Goal: Task Accomplishment & Management: Complete application form

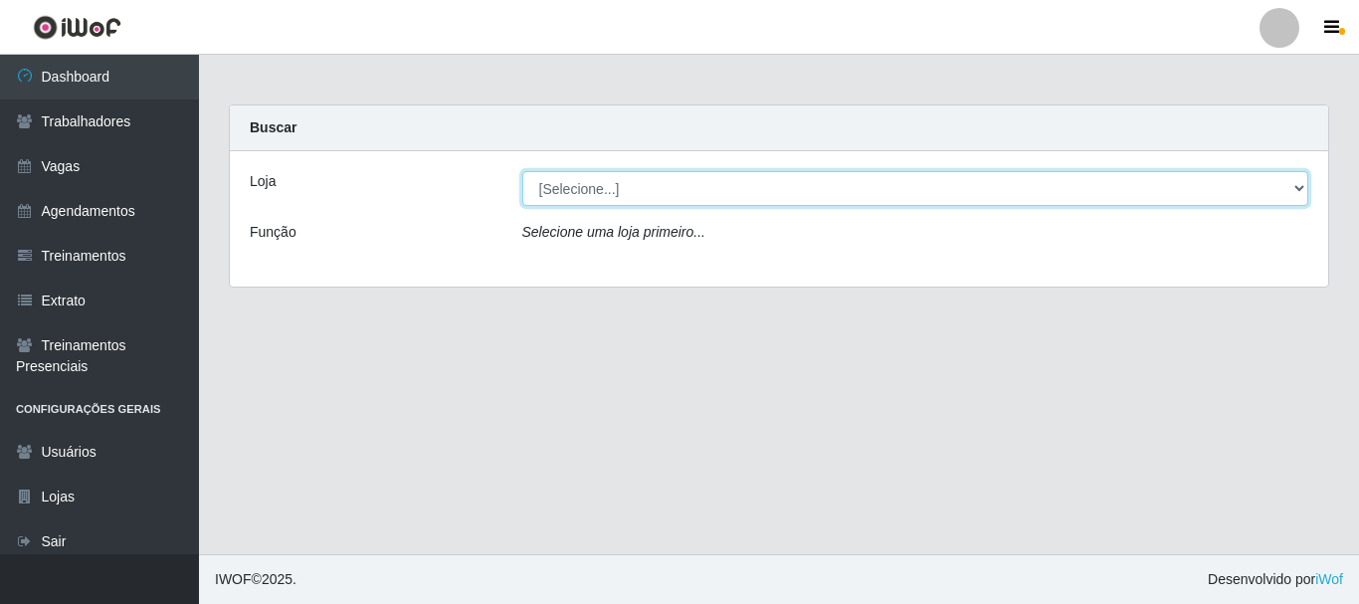
click at [1297, 179] on select "[Selecione...] SuperFácil Atacado - [PERSON_NAME]" at bounding box center [915, 188] width 787 height 35
select select "399"
click at [522, 171] on select "[Selecione...] SuperFácil Atacado - [PERSON_NAME]" at bounding box center [915, 188] width 787 height 35
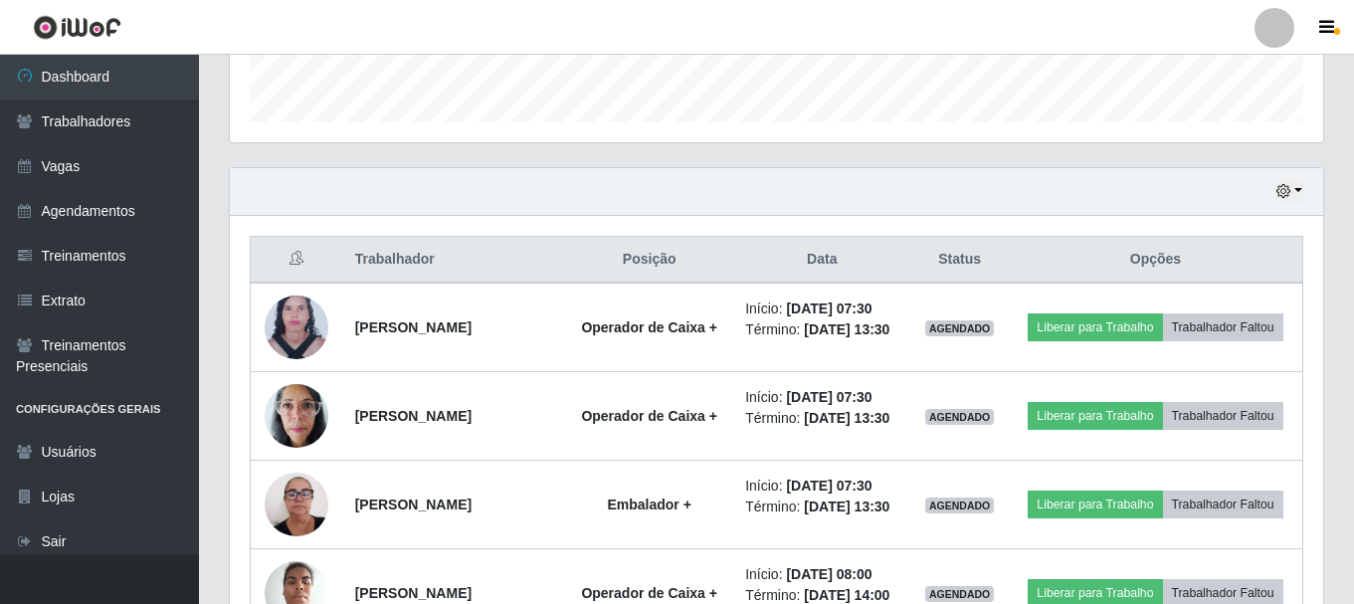
scroll to position [597, 0]
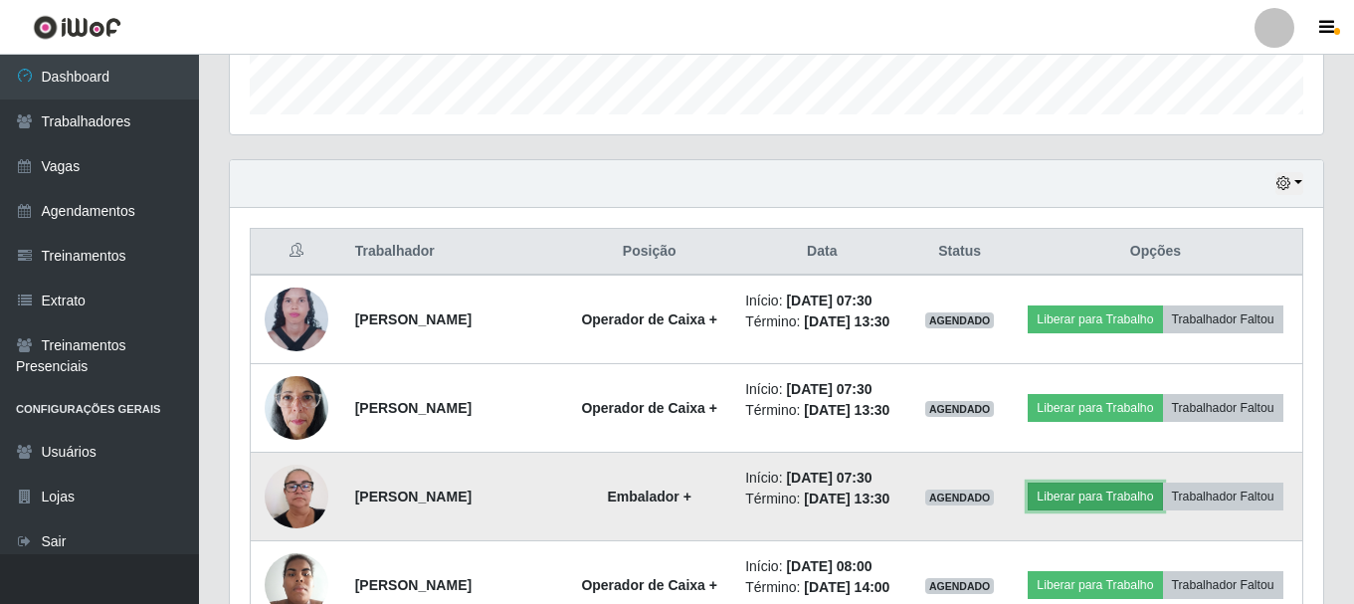
click at [1162, 511] on button "Liberar para Trabalho" at bounding box center [1095, 497] width 134 height 28
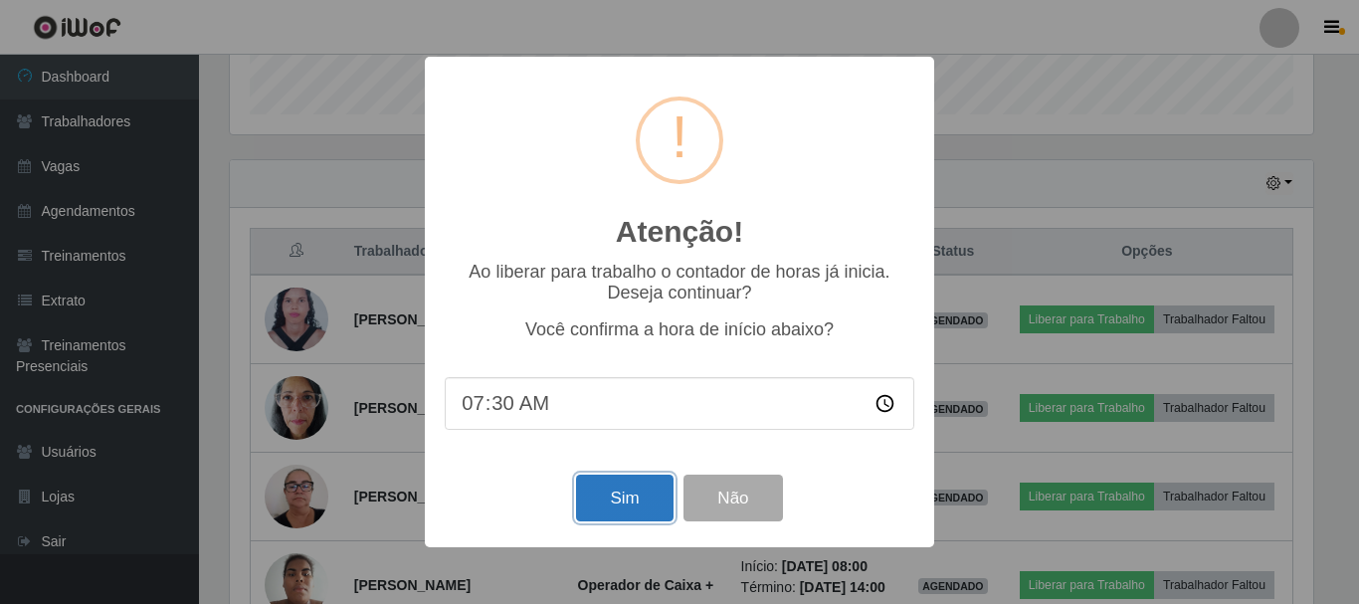
click at [654, 500] on button "Sim" at bounding box center [624, 498] width 97 height 47
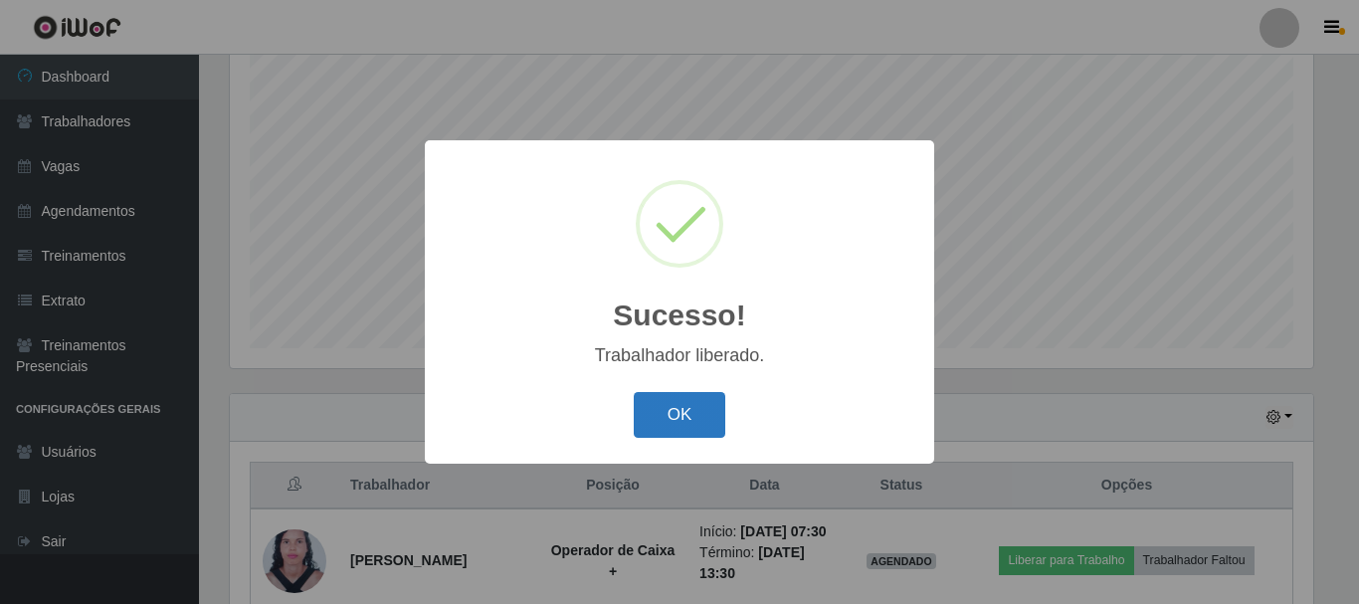
click at [693, 424] on button "OK" at bounding box center [680, 415] width 93 height 47
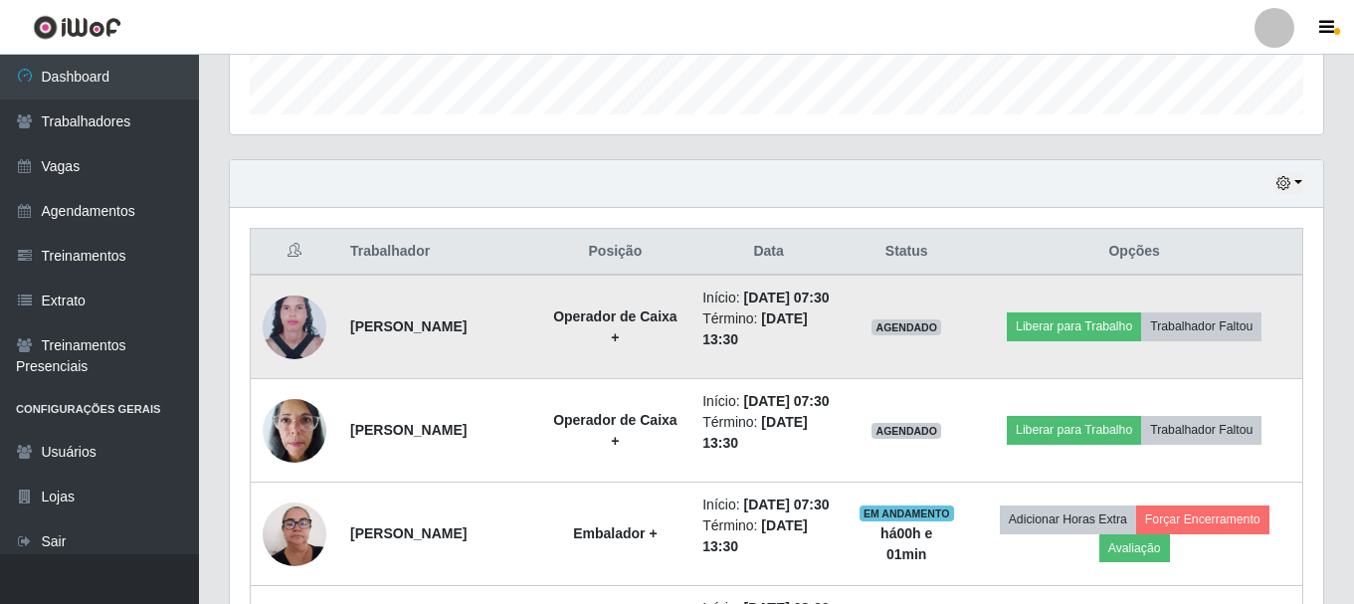
scroll to position [662, 0]
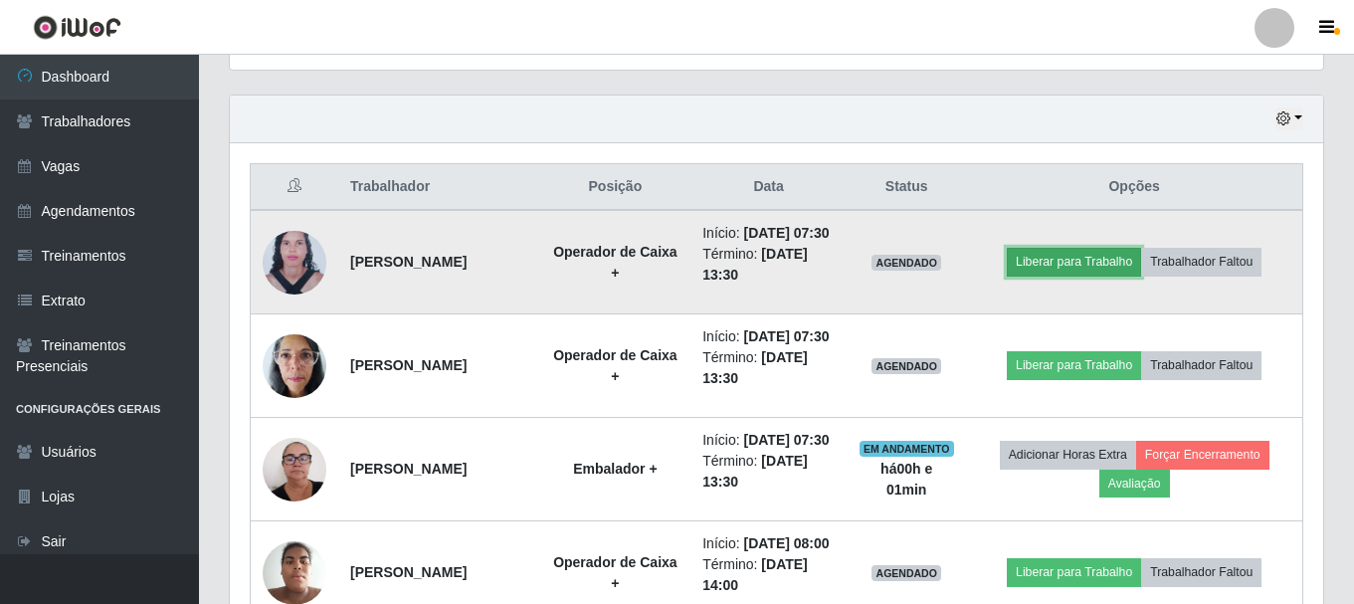
click at [1082, 271] on button "Liberar para Trabalho" at bounding box center [1074, 262] width 134 height 28
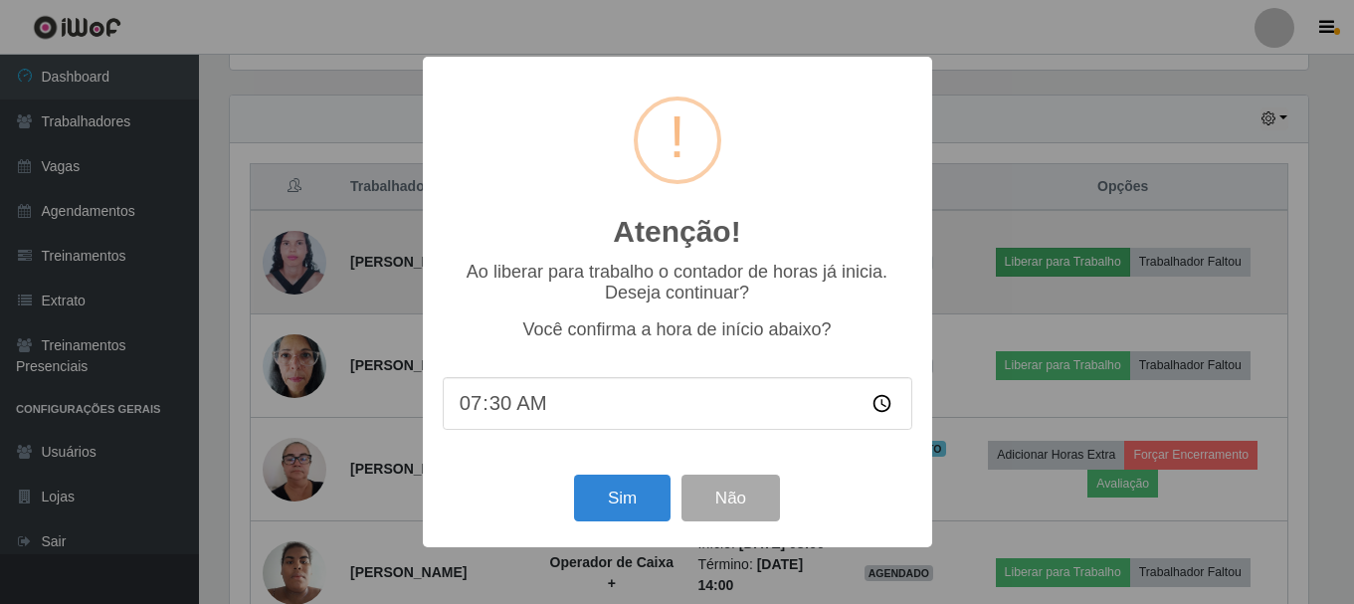
scroll to position [413, 1084]
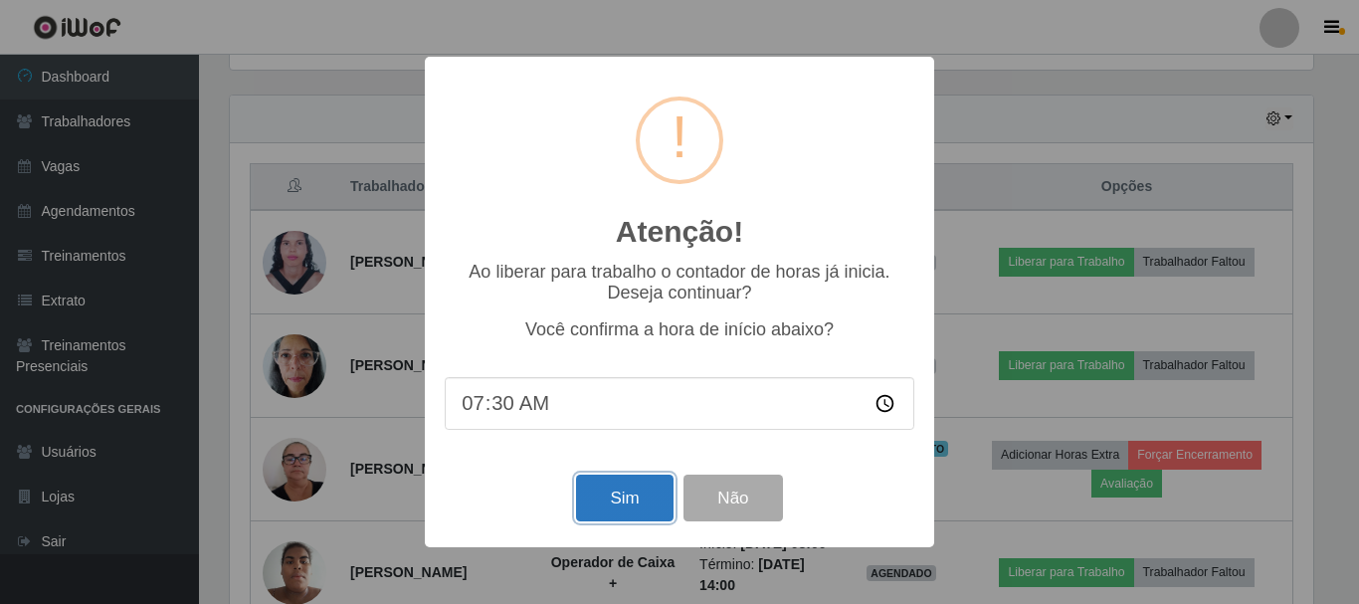
click at [602, 513] on button "Sim" at bounding box center [624, 498] width 97 height 47
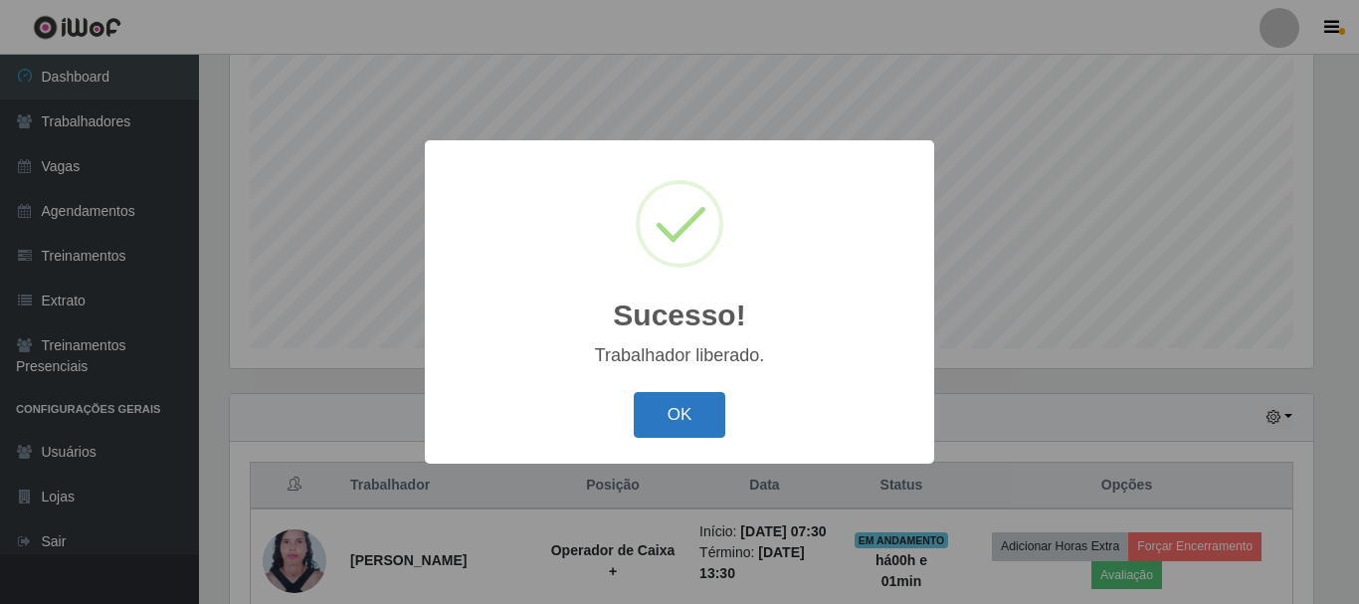
click at [656, 423] on button "OK" at bounding box center [680, 415] width 93 height 47
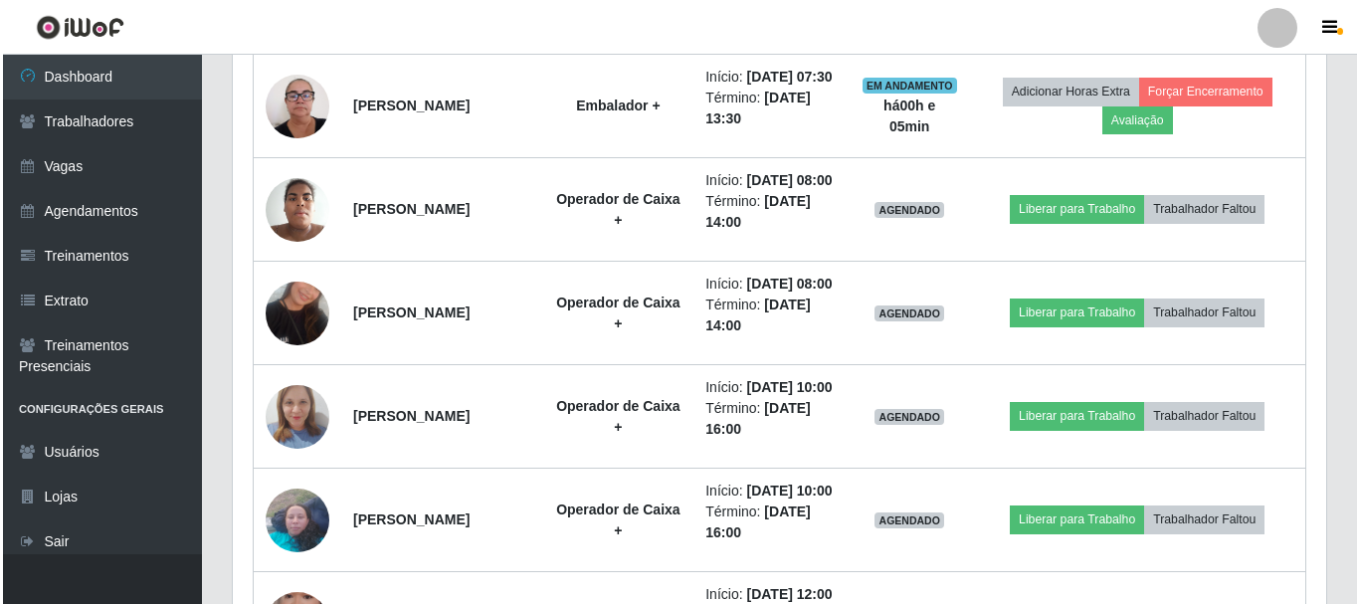
scroll to position [1060, 0]
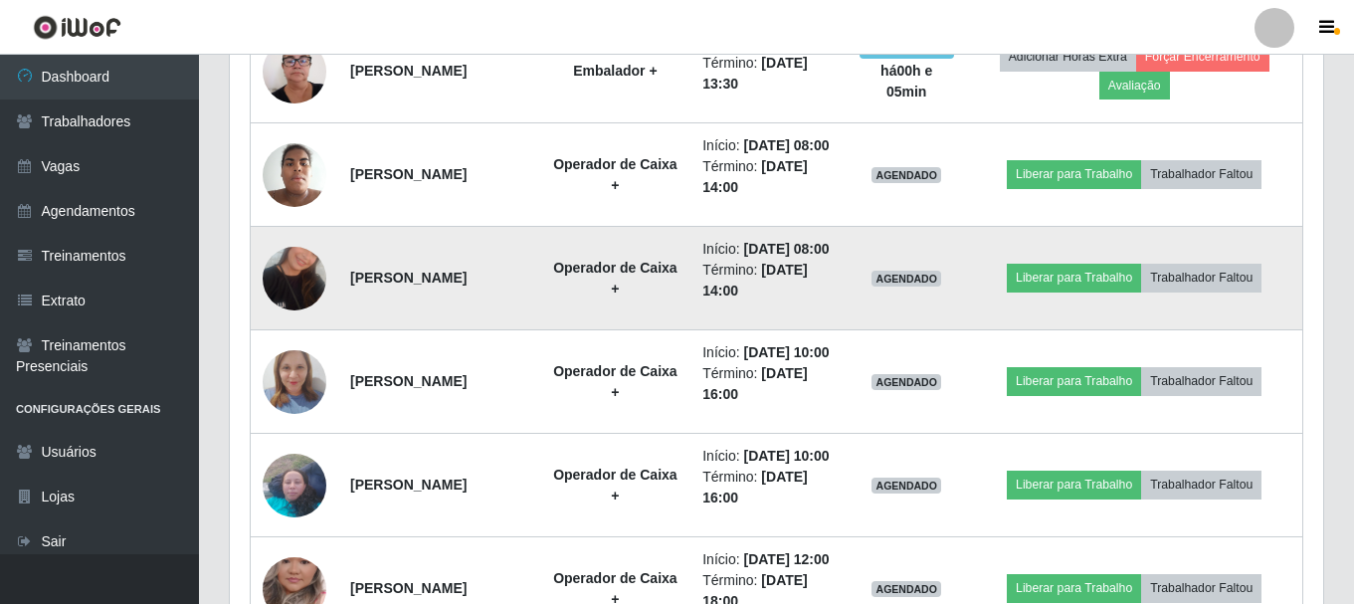
click at [301, 335] on img at bounding box center [295, 278] width 64 height 113
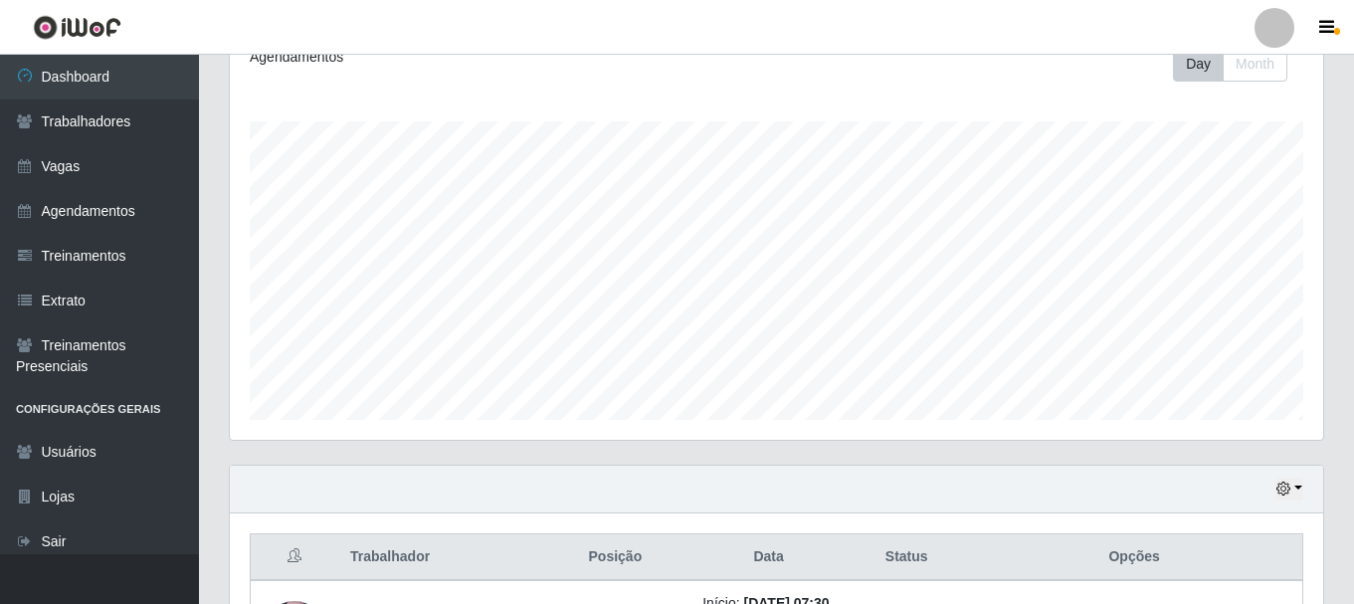
scroll to position [498, 0]
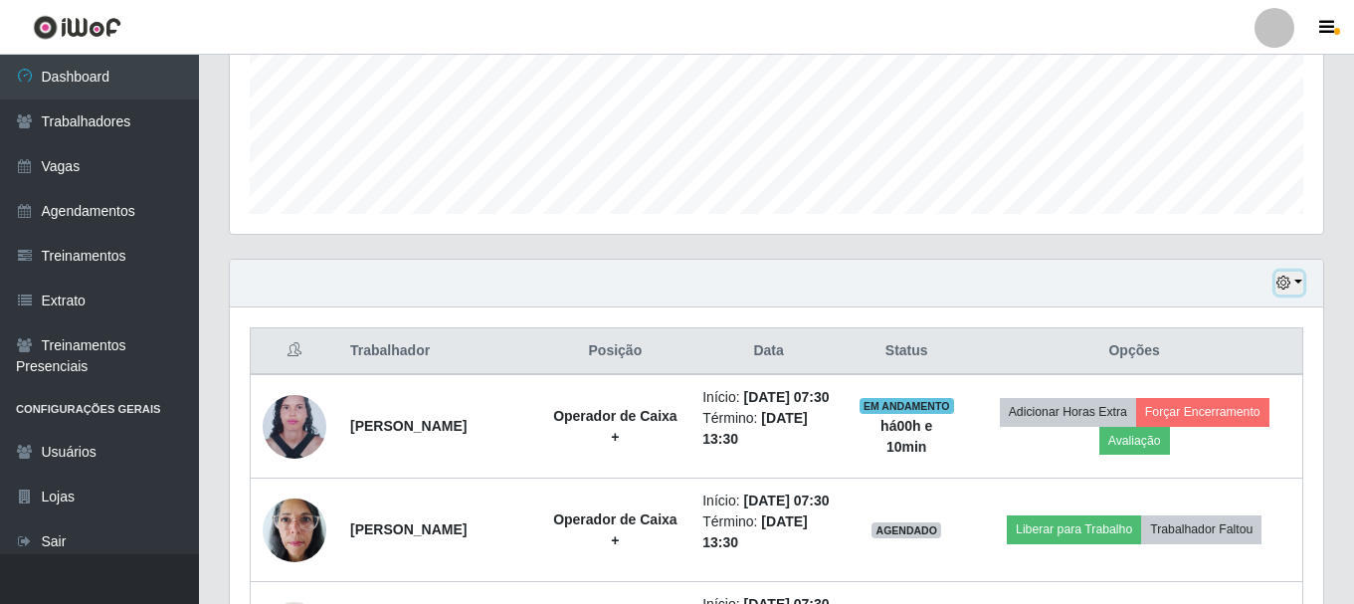
click at [1289, 279] on icon "button" at bounding box center [1284, 283] width 14 height 14
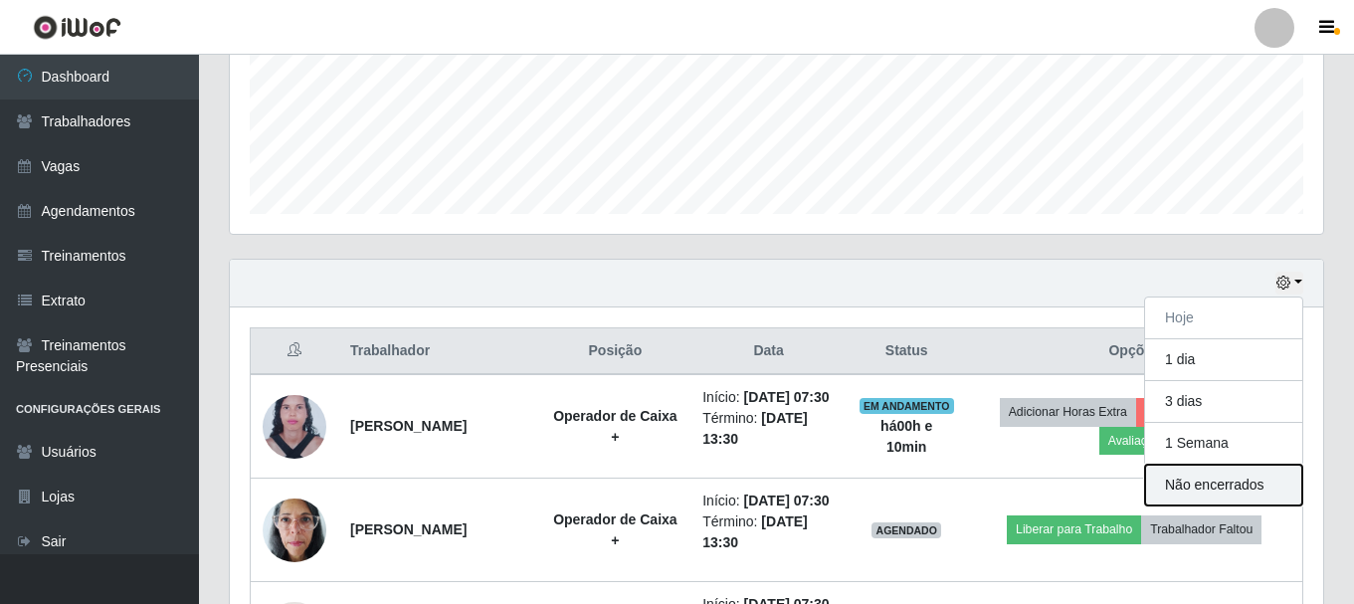
click at [1227, 488] on button "Não encerrados" at bounding box center [1223, 485] width 157 height 41
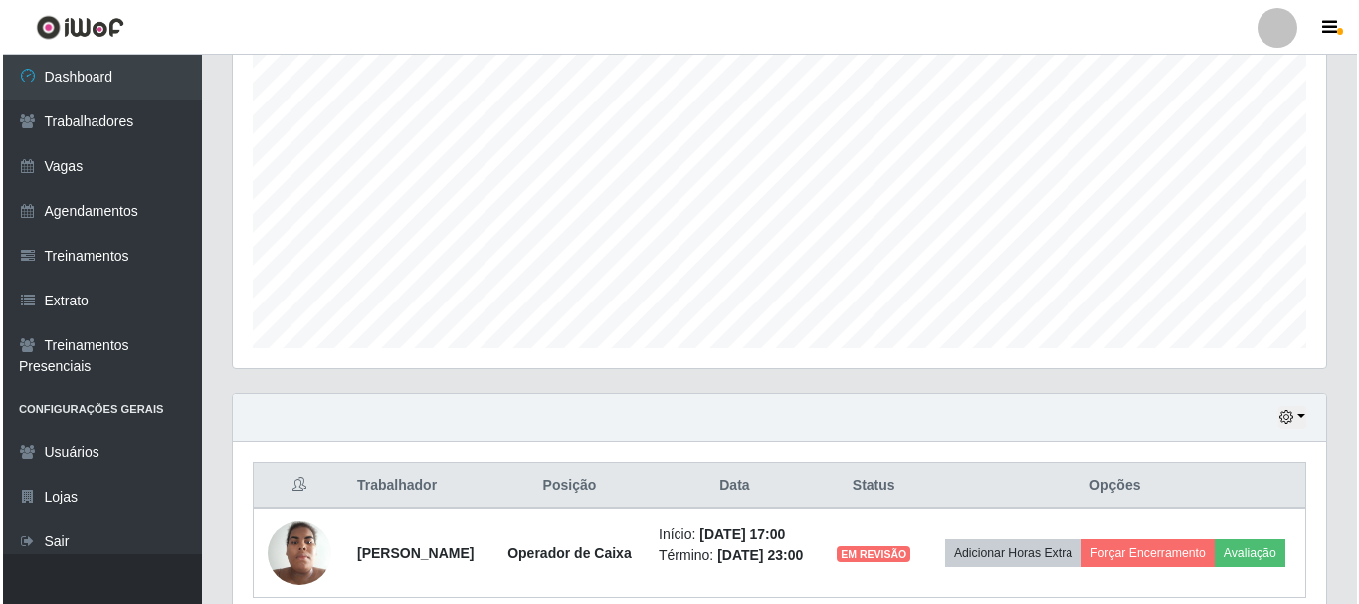
scroll to position [467, 0]
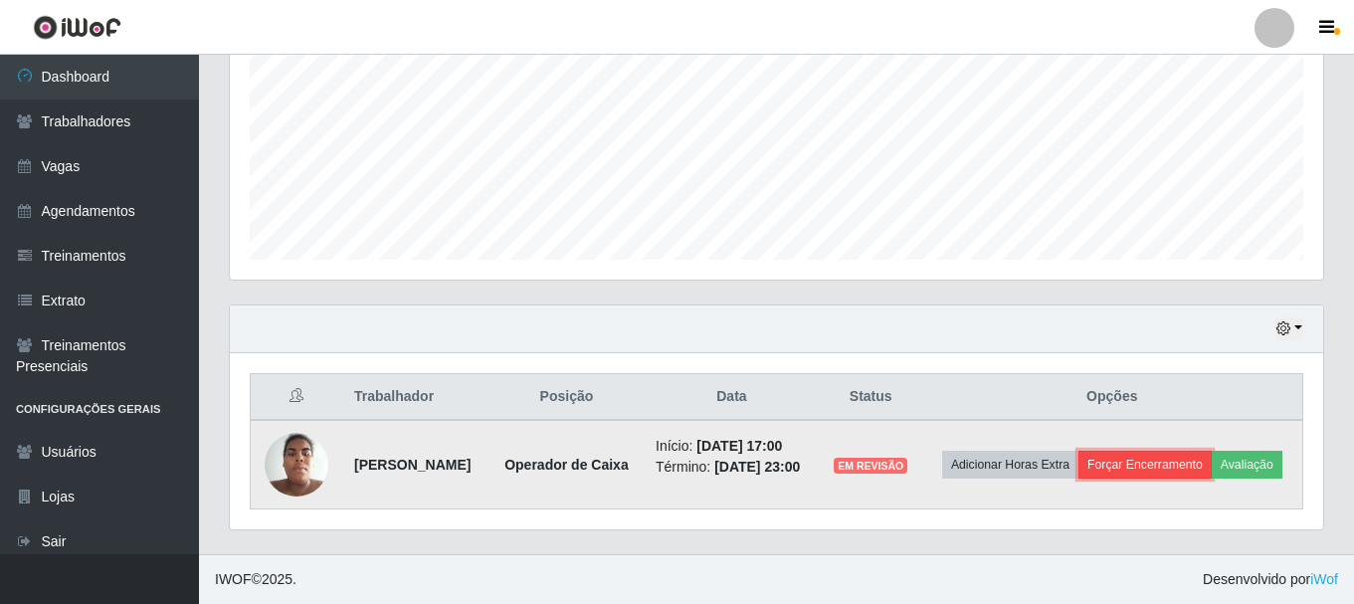
click at [1186, 451] on button "Forçar Encerramento" at bounding box center [1145, 465] width 133 height 28
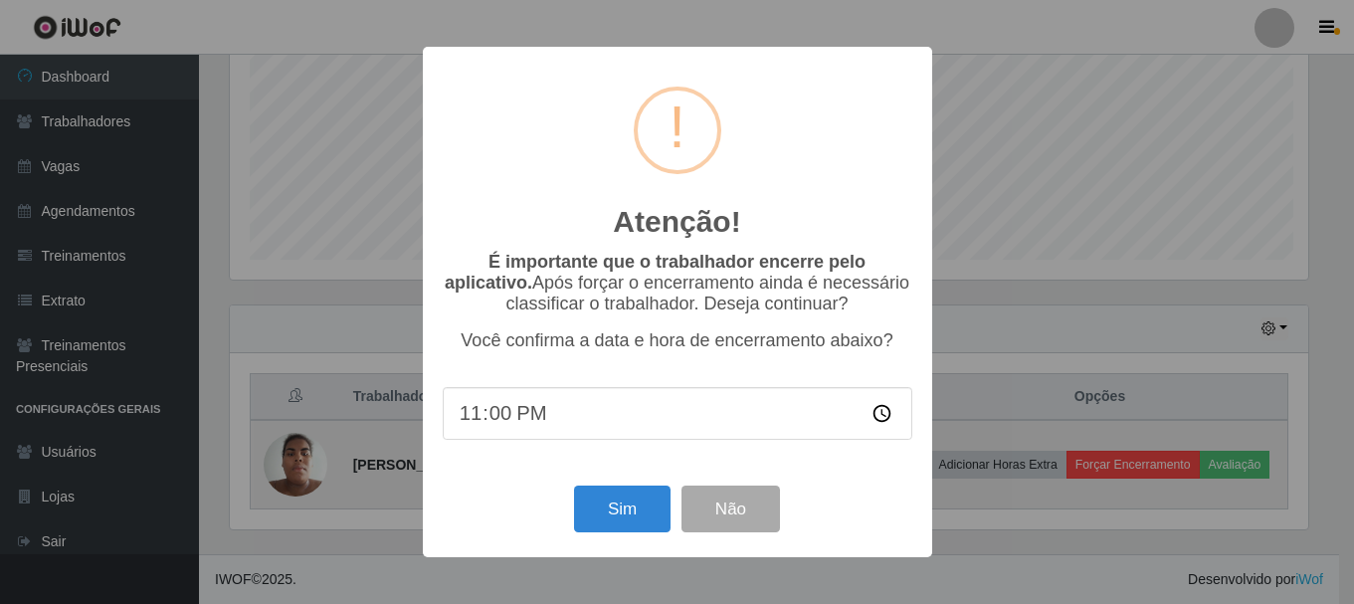
scroll to position [413, 1084]
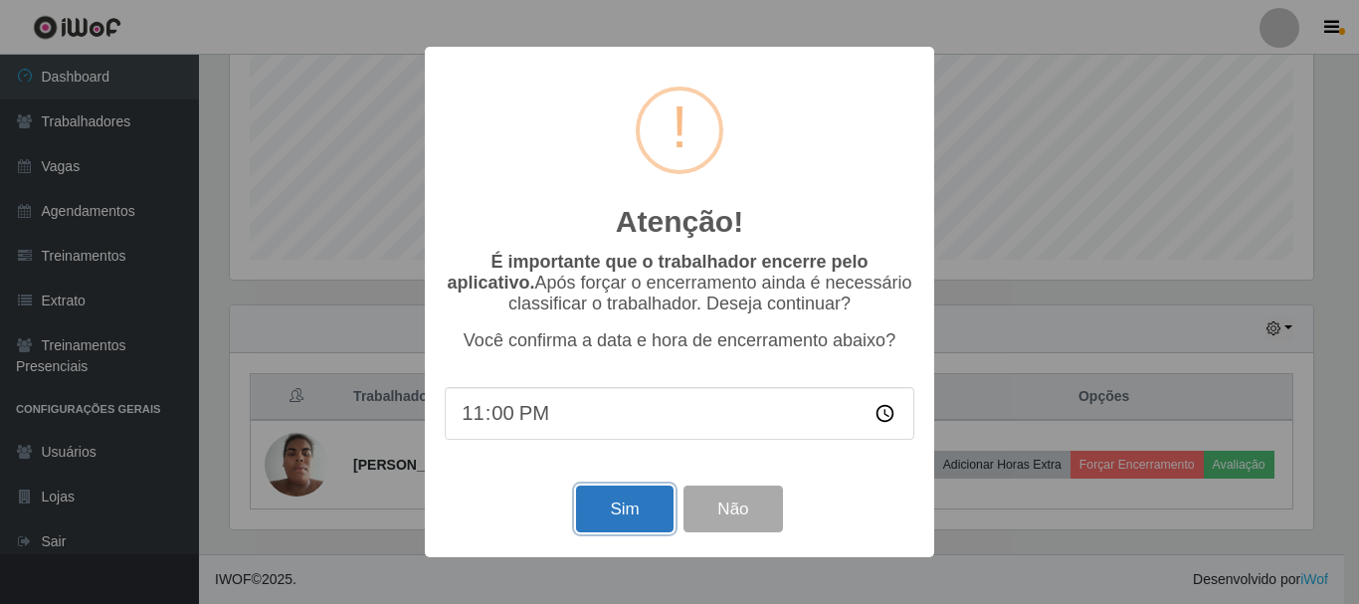
click at [605, 504] on button "Sim" at bounding box center [624, 509] width 97 height 47
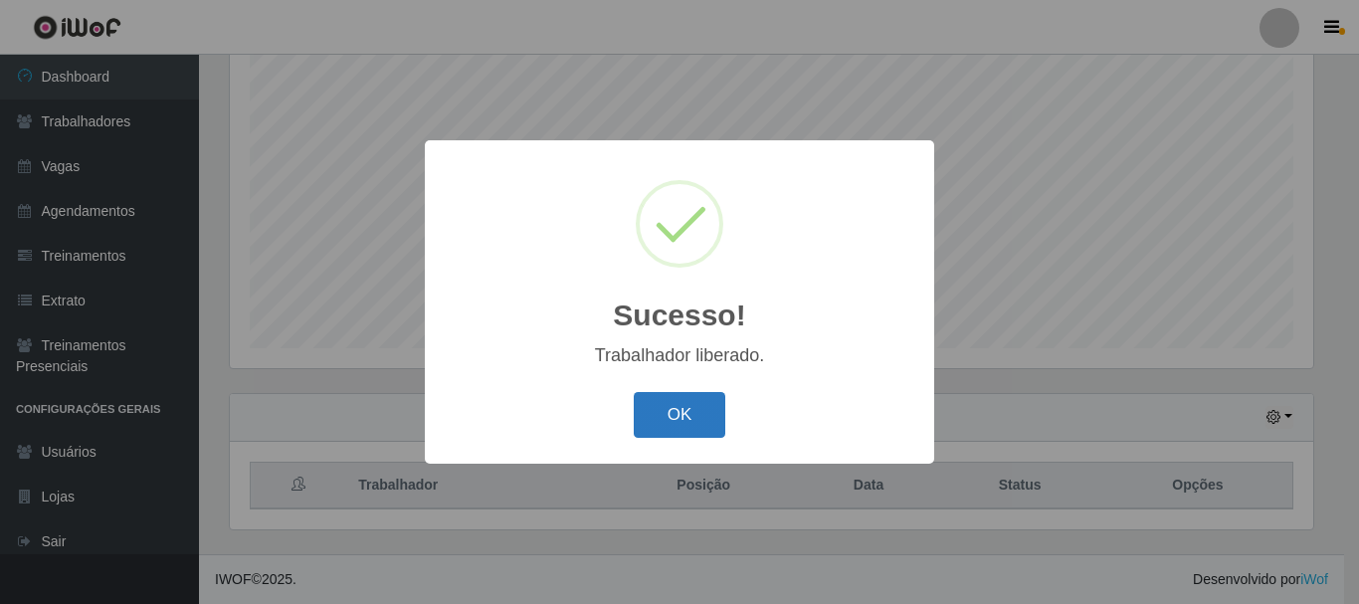
click at [696, 427] on button "OK" at bounding box center [680, 415] width 93 height 47
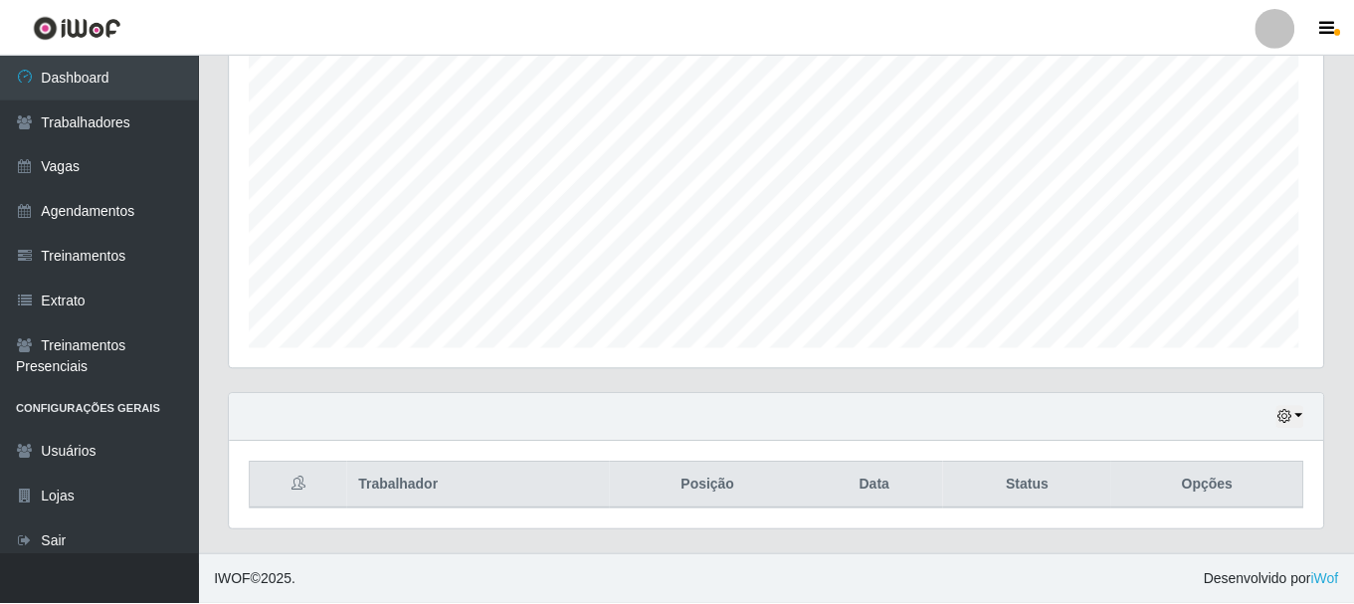
scroll to position [413, 1094]
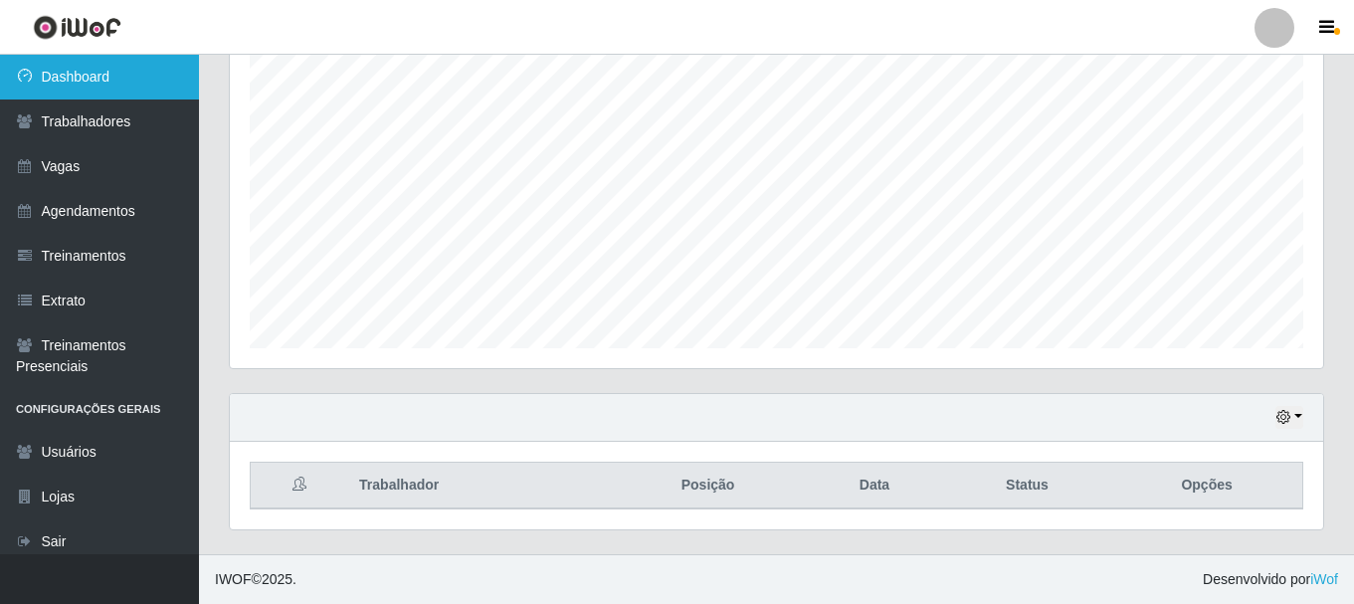
click at [115, 77] on link "Dashboard" at bounding box center [99, 77] width 199 height 45
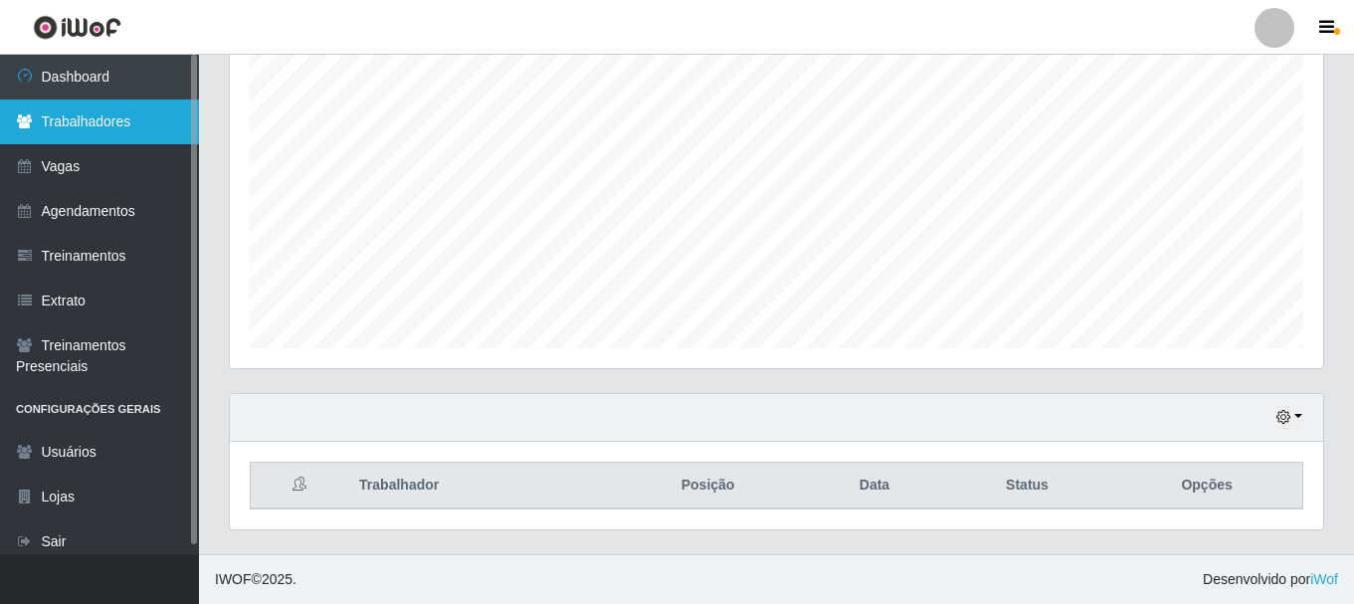
click at [134, 128] on link "Trabalhadores" at bounding box center [99, 122] width 199 height 45
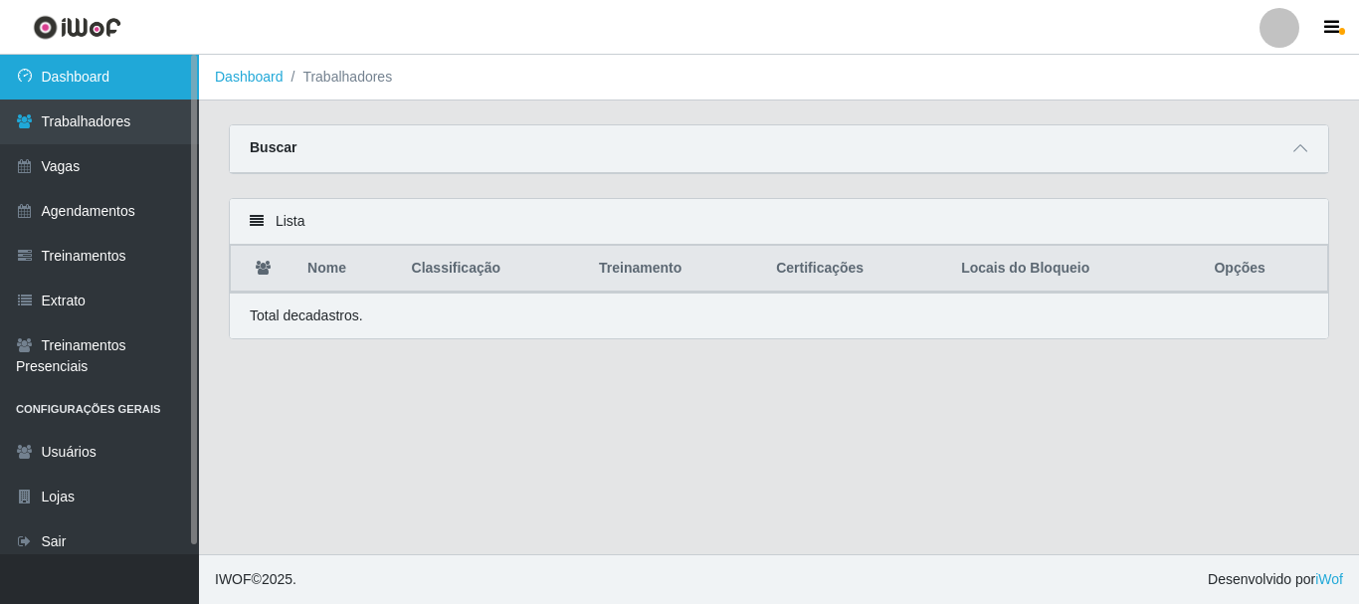
click at [59, 78] on link "Dashboard" at bounding box center [99, 77] width 199 height 45
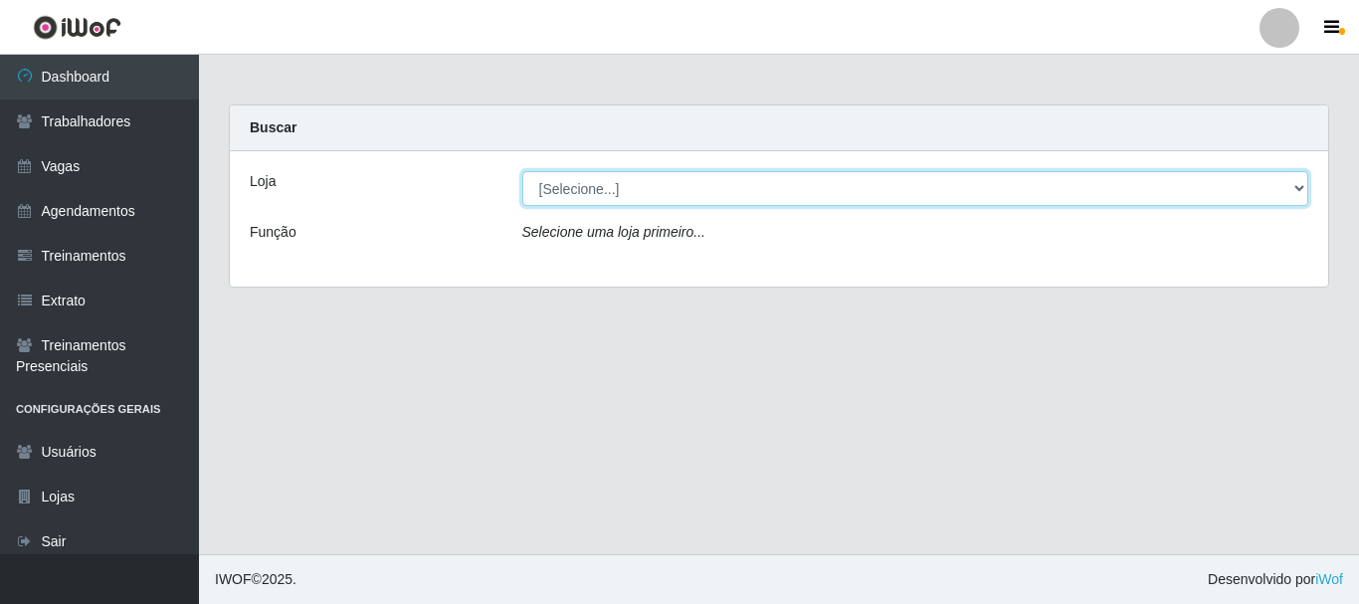
click at [999, 196] on select "[Selecione...] SuperFácil Atacado - [PERSON_NAME]" at bounding box center [915, 188] width 787 height 35
select select "399"
click at [522, 171] on select "[Selecione...] SuperFácil Atacado - [PERSON_NAME]" at bounding box center [915, 188] width 787 height 35
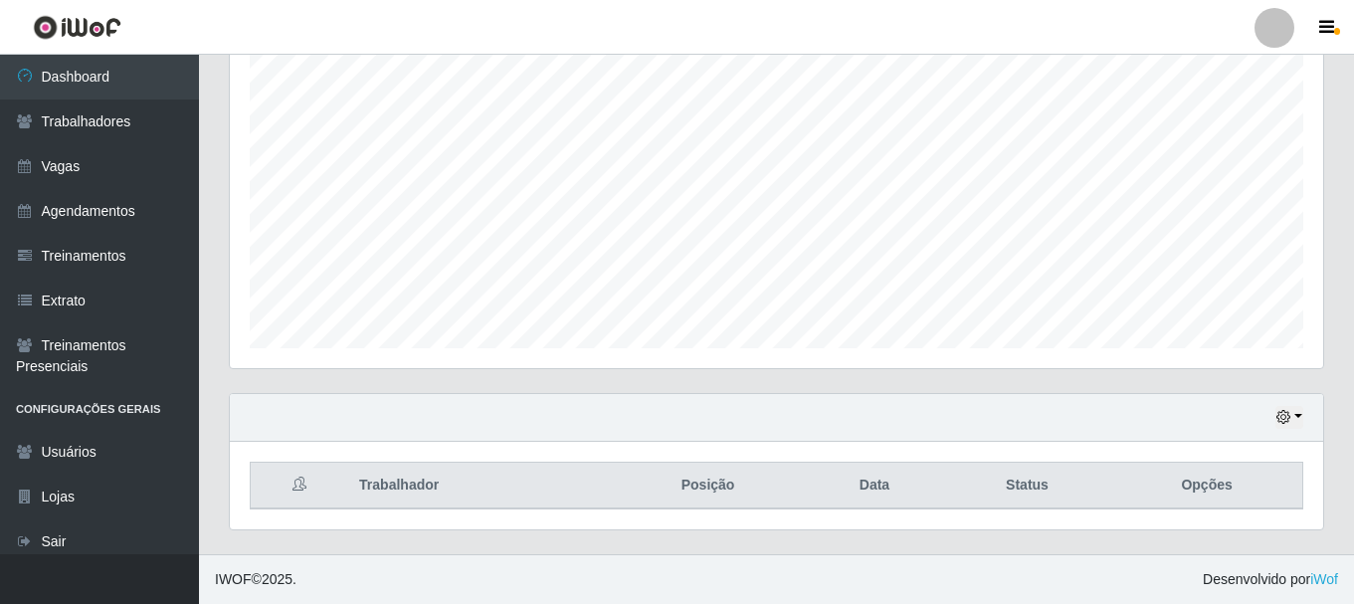
scroll to position [363, 0]
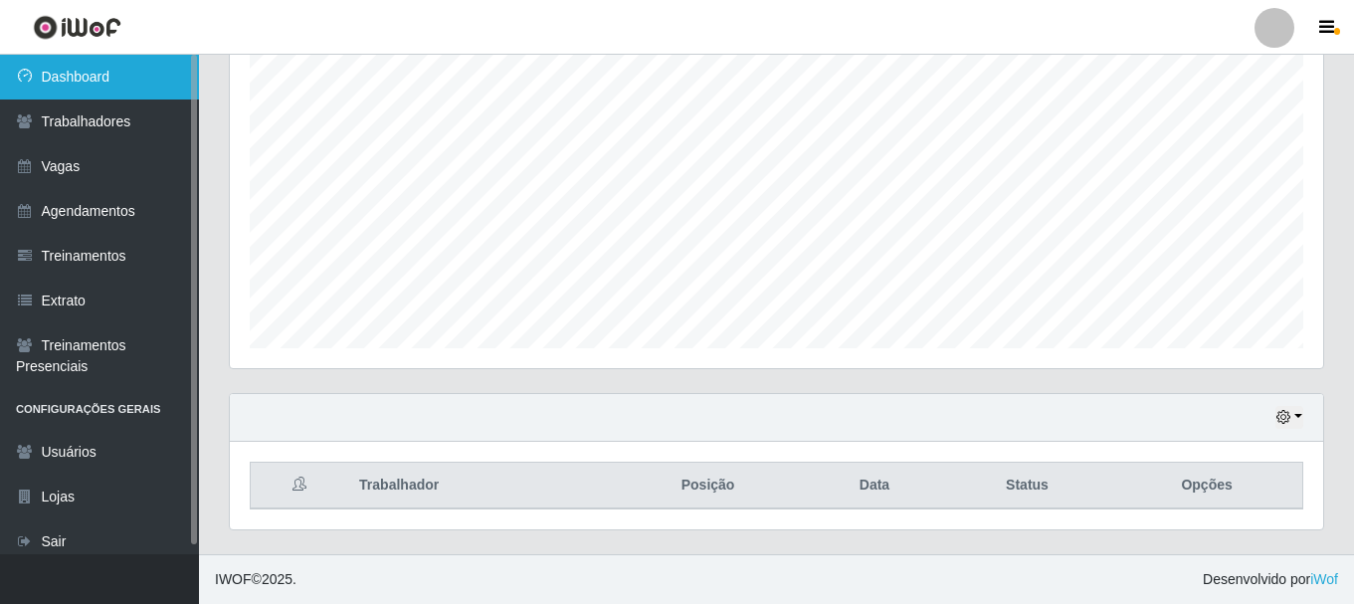
click at [132, 63] on link "Dashboard" at bounding box center [99, 77] width 199 height 45
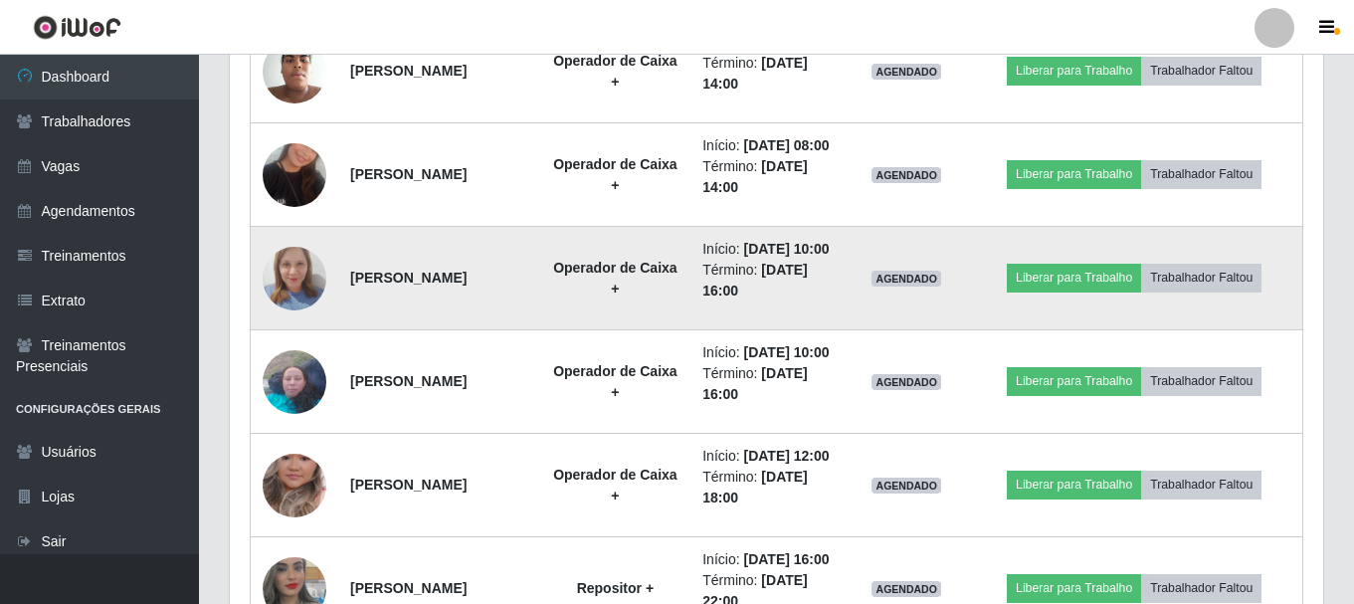
scroll to position [1259, 0]
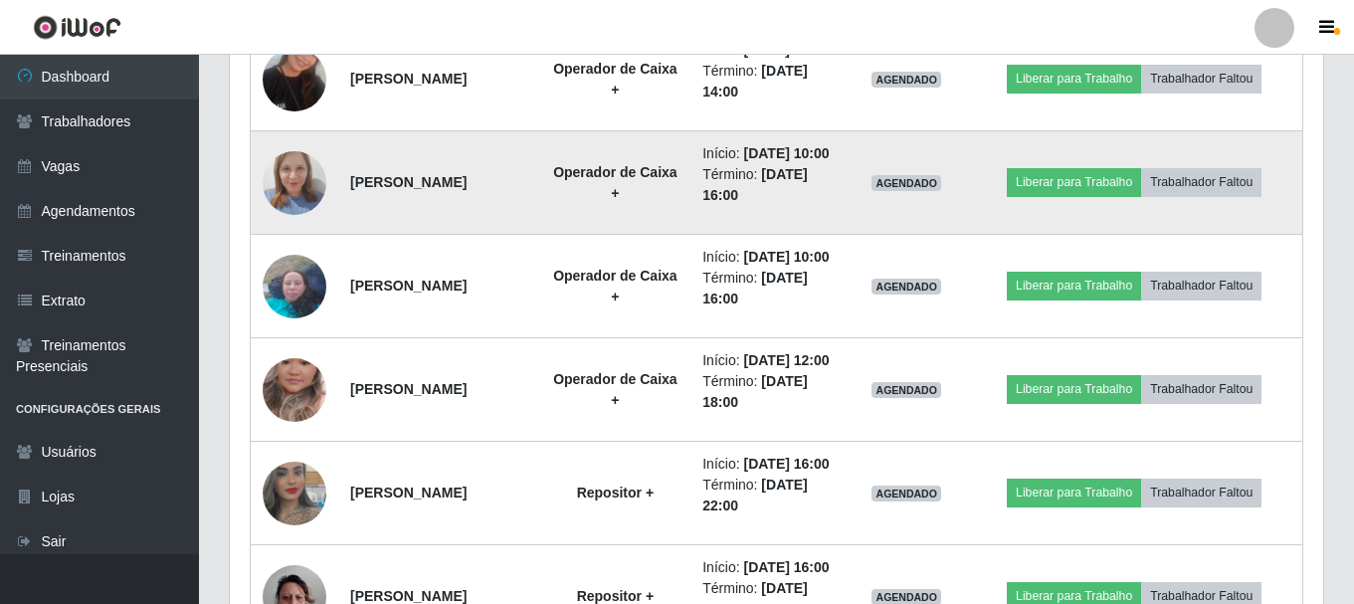
click at [294, 225] on img at bounding box center [295, 182] width 64 height 85
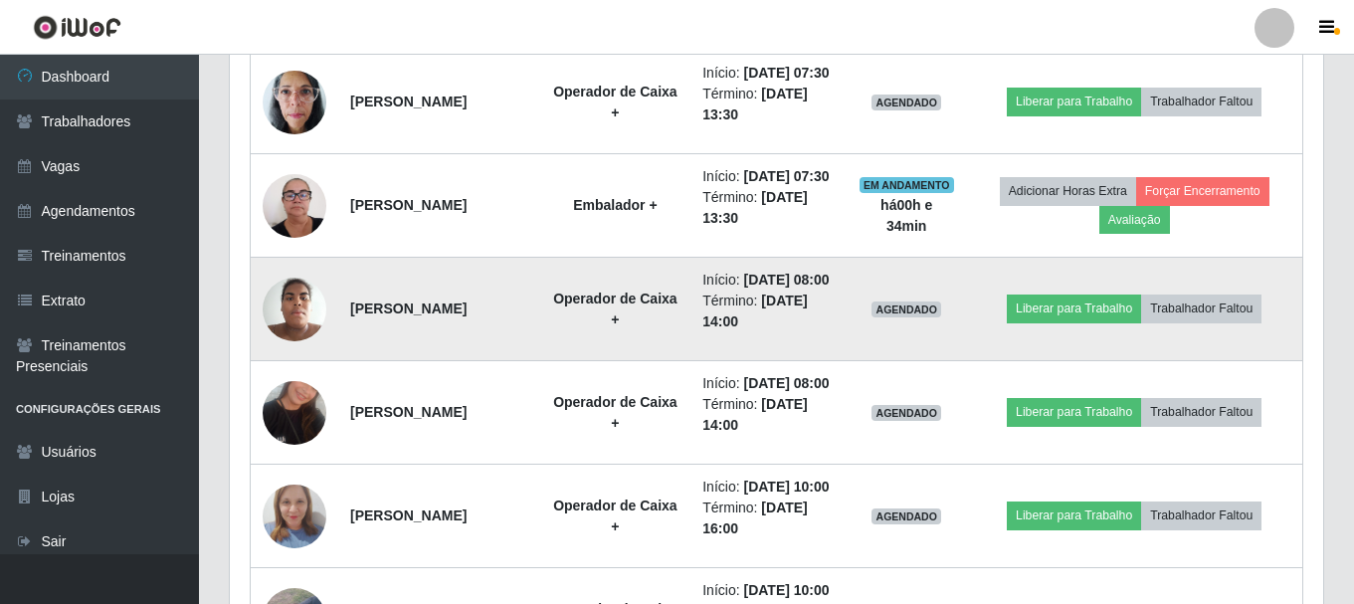
scroll to position [960, 0]
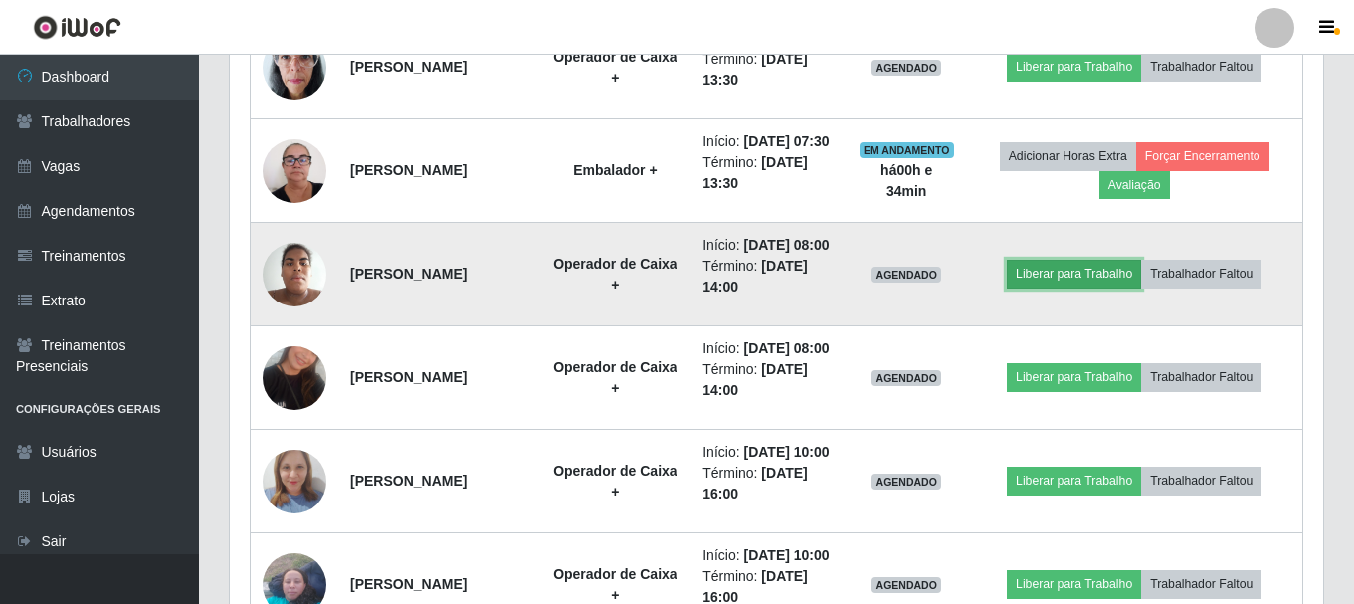
click at [1108, 288] on button "Liberar para Trabalho" at bounding box center [1074, 274] width 134 height 28
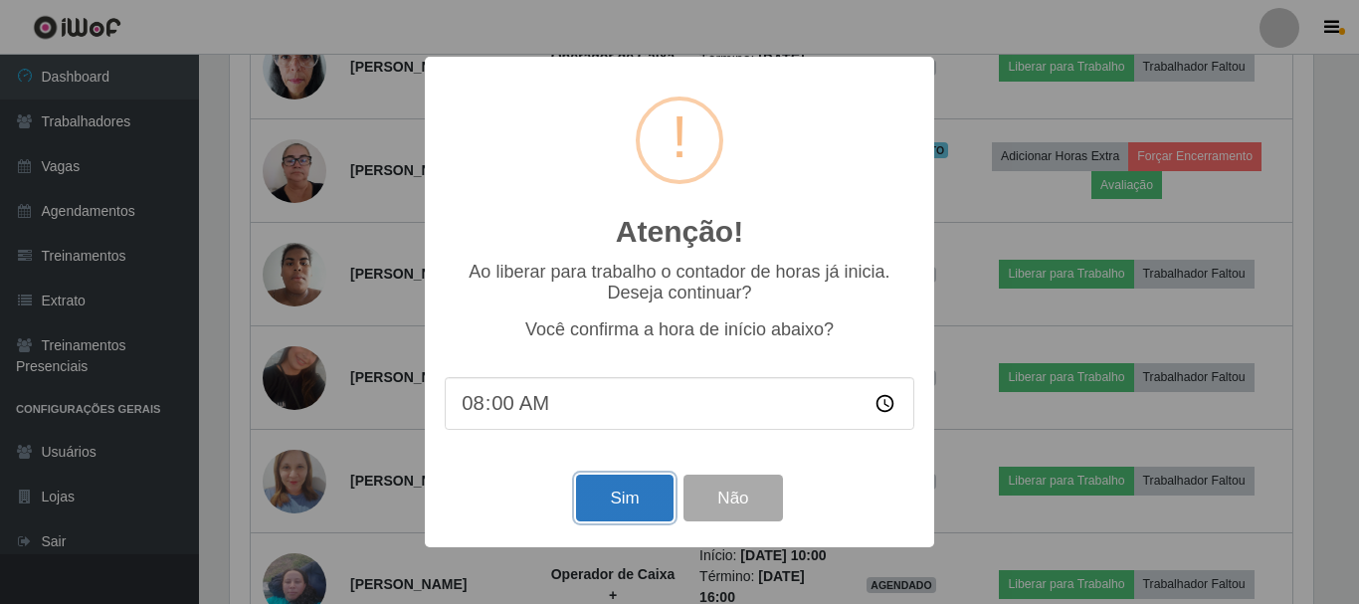
click at [640, 510] on button "Sim" at bounding box center [624, 498] width 97 height 47
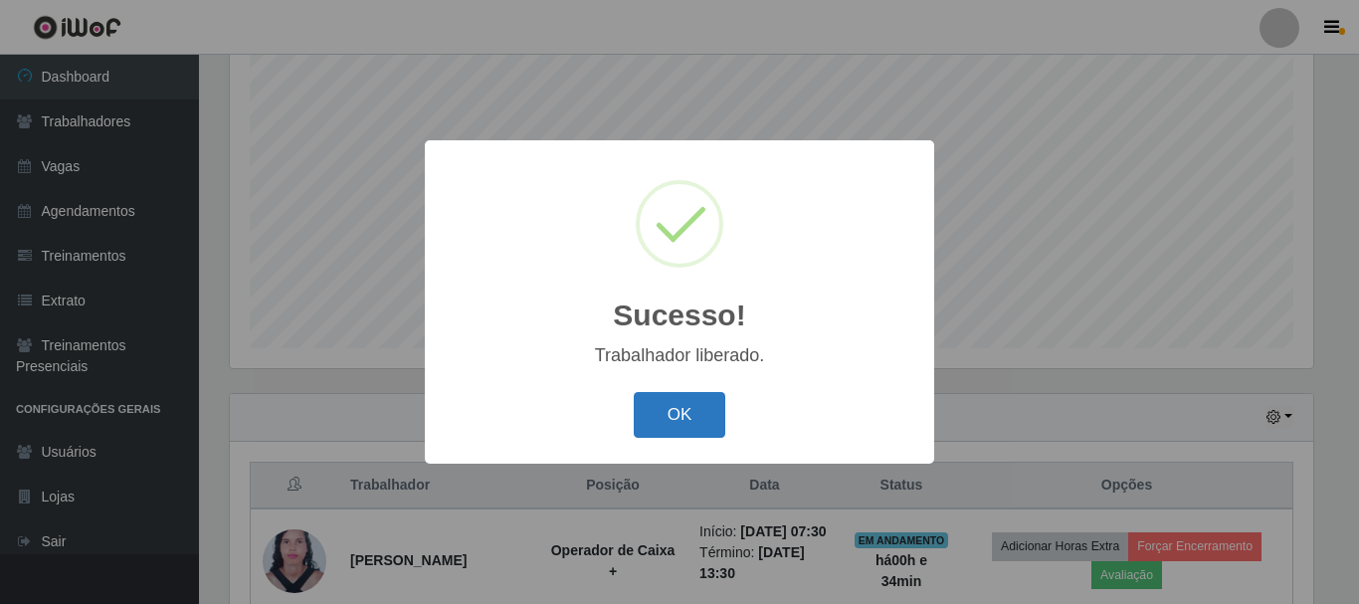
click at [716, 415] on button "OK" at bounding box center [680, 415] width 93 height 47
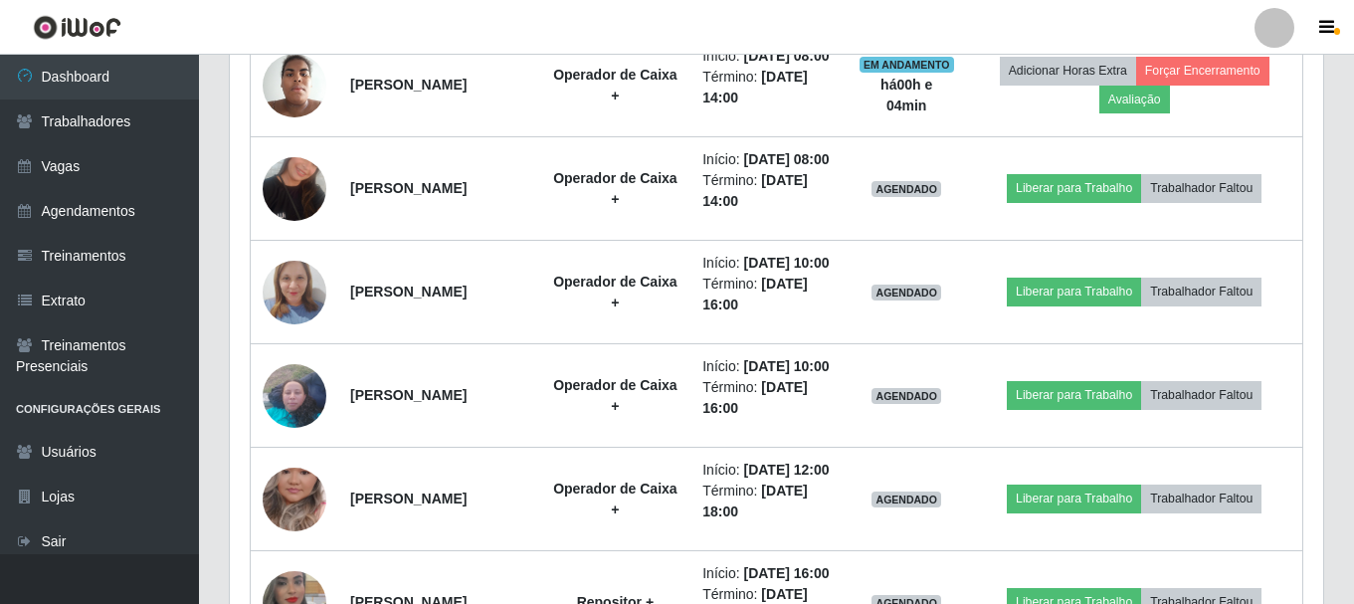
scroll to position [1159, 0]
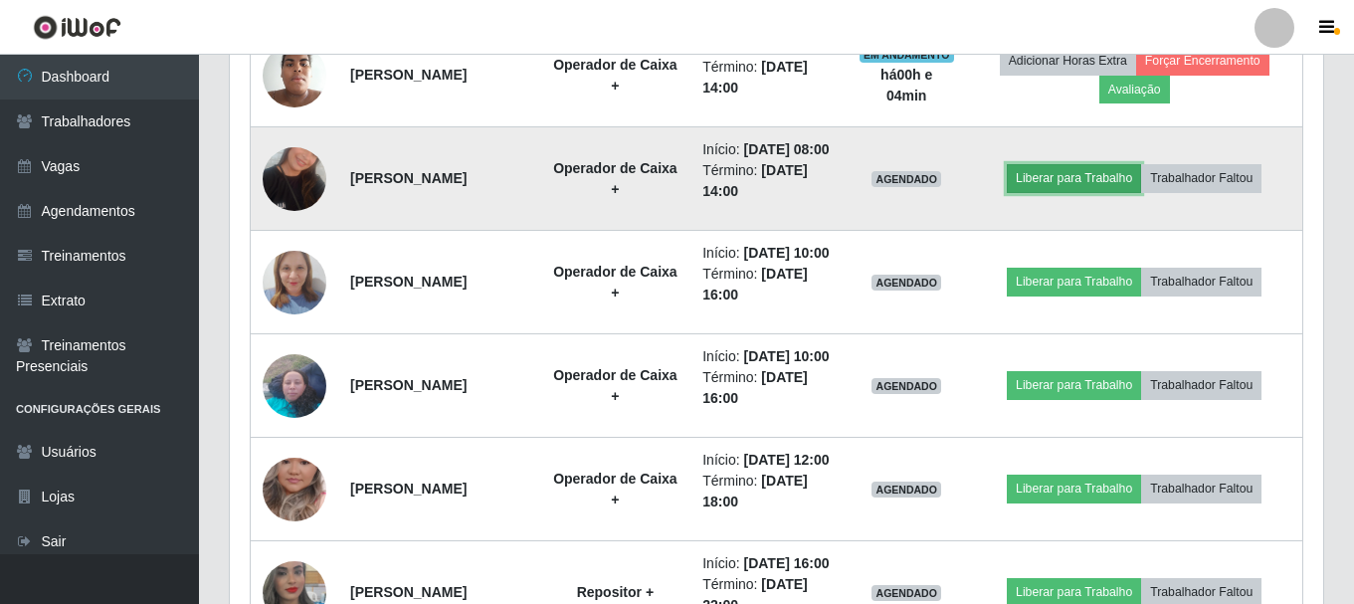
click at [1085, 192] on button "Liberar para Trabalho" at bounding box center [1074, 178] width 134 height 28
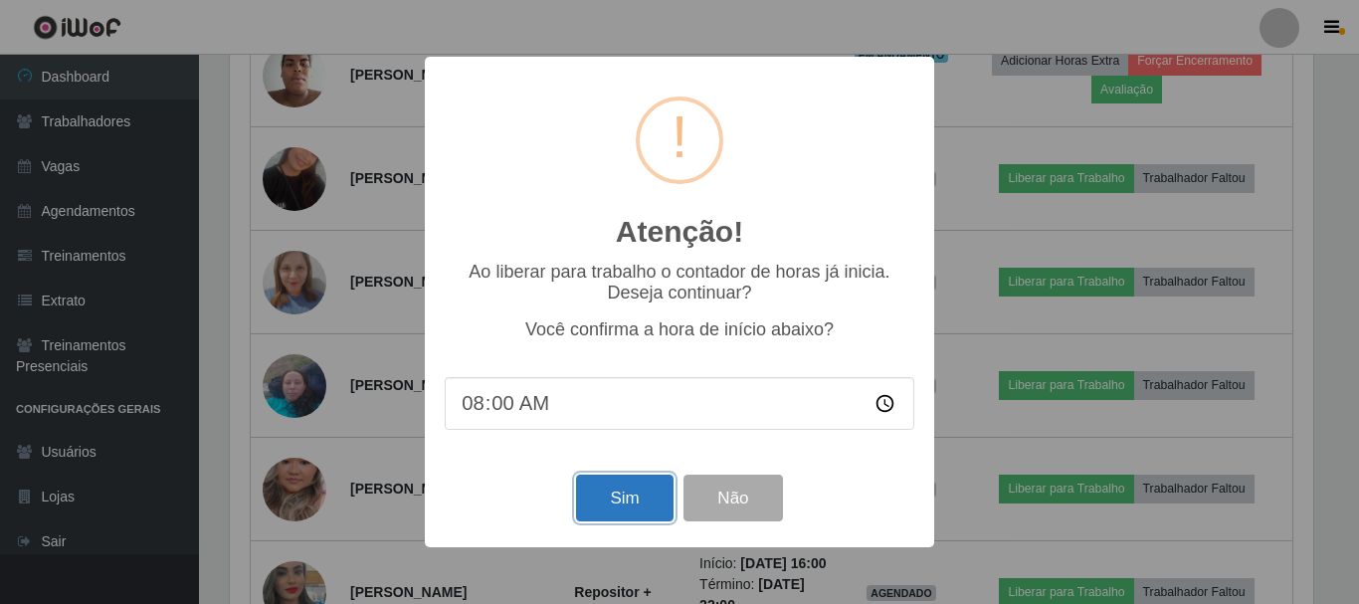
click at [646, 503] on button "Sim" at bounding box center [624, 498] width 97 height 47
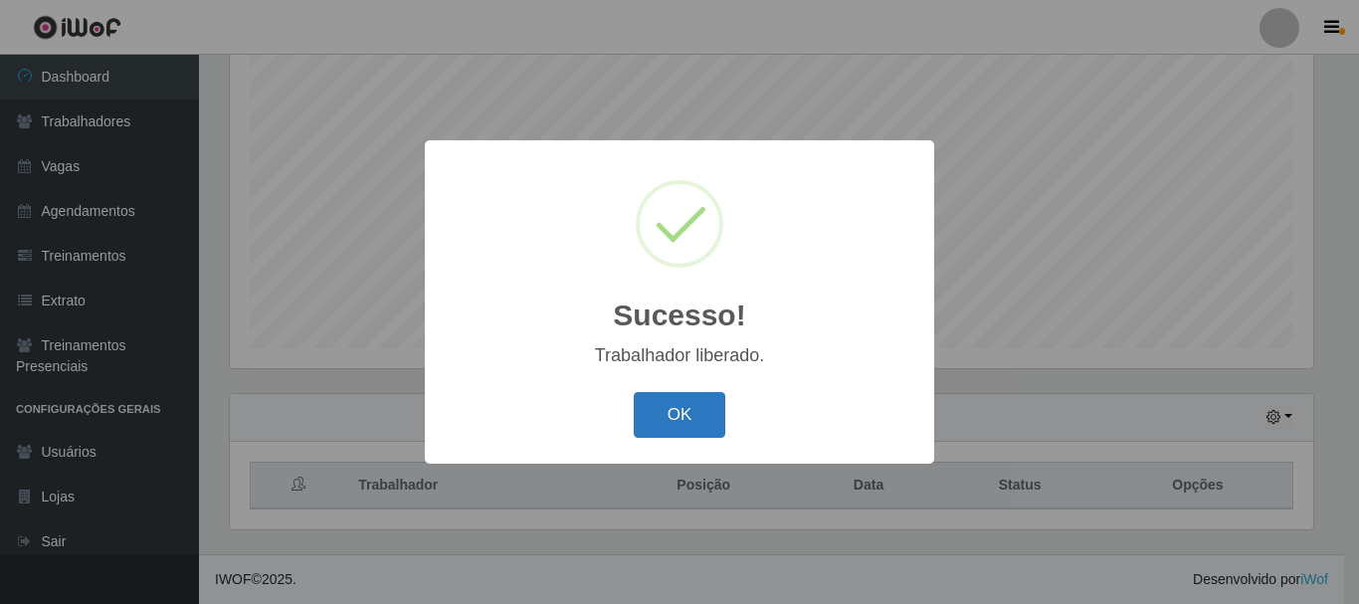
click at [667, 416] on button "OK" at bounding box center [680, 415] width 93 height 47
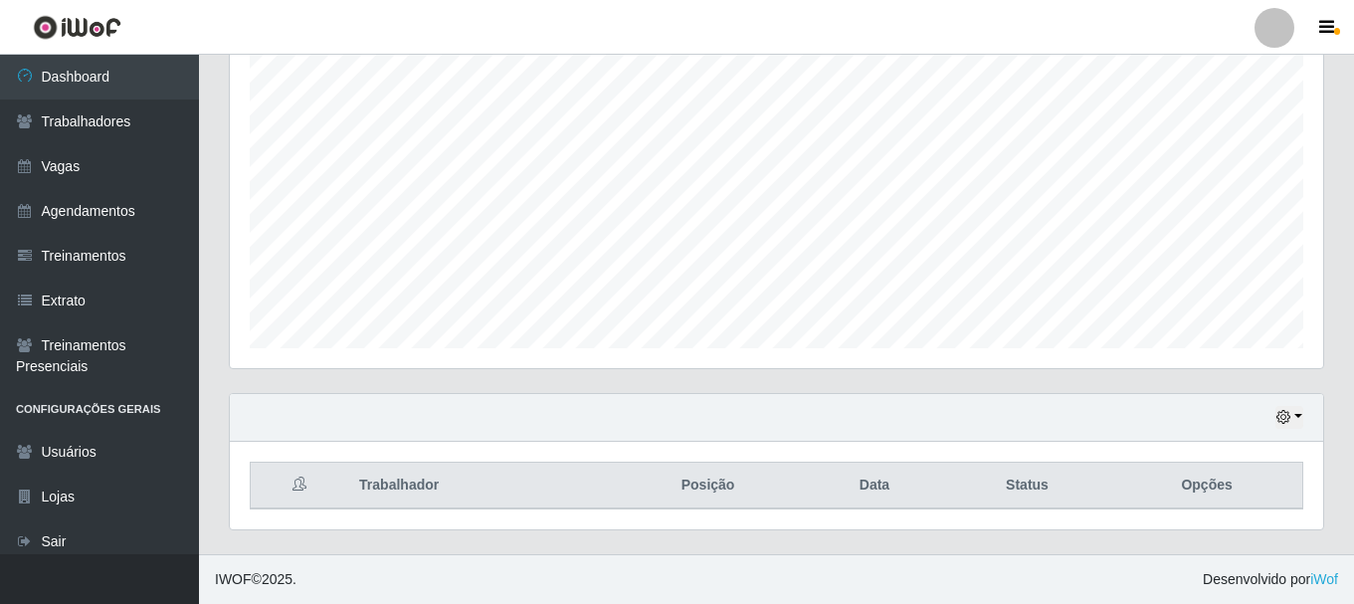
scroll to position [363, 0]
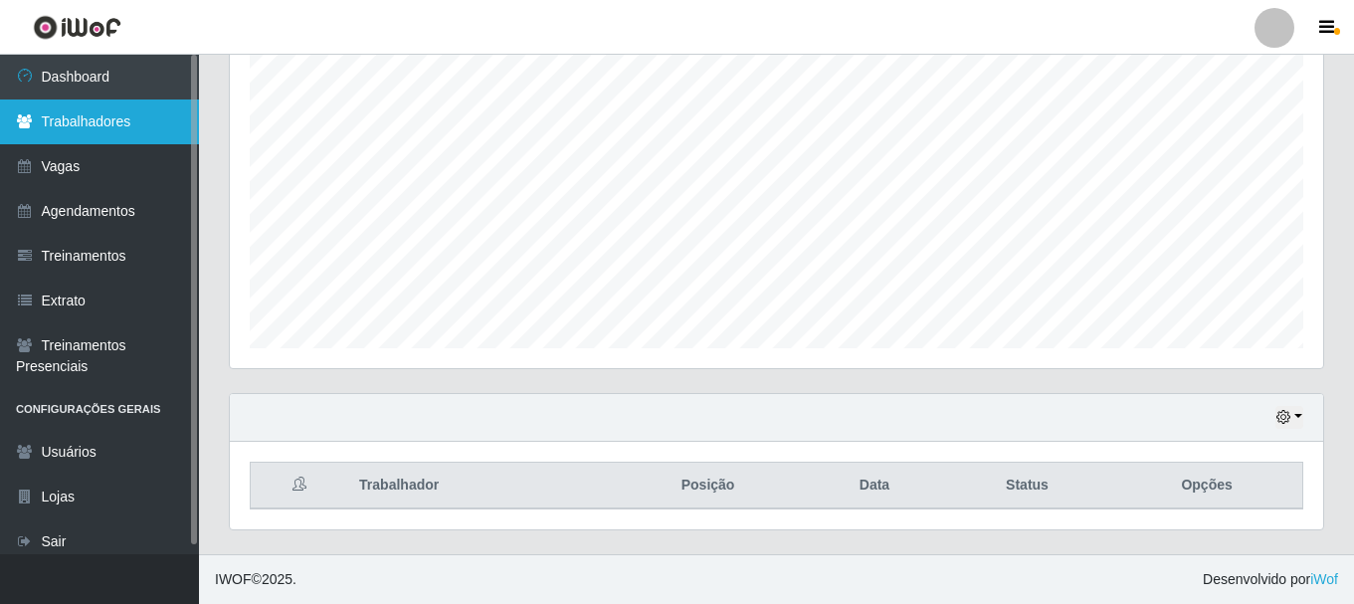
click at [60, 136] on link "Trabalhadores" at bounding box center [99, 122] width 199 height 45
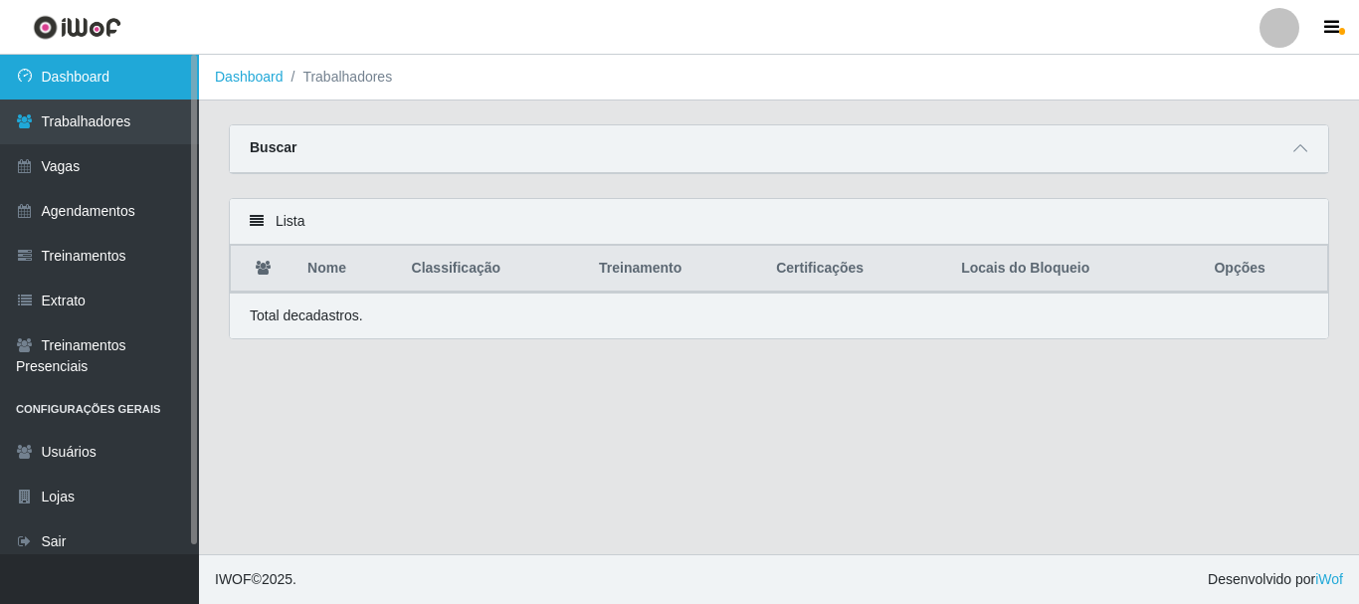
click at [73, 88] on link "Dashboard" at bounding box center [99, 77] width 199 height 45
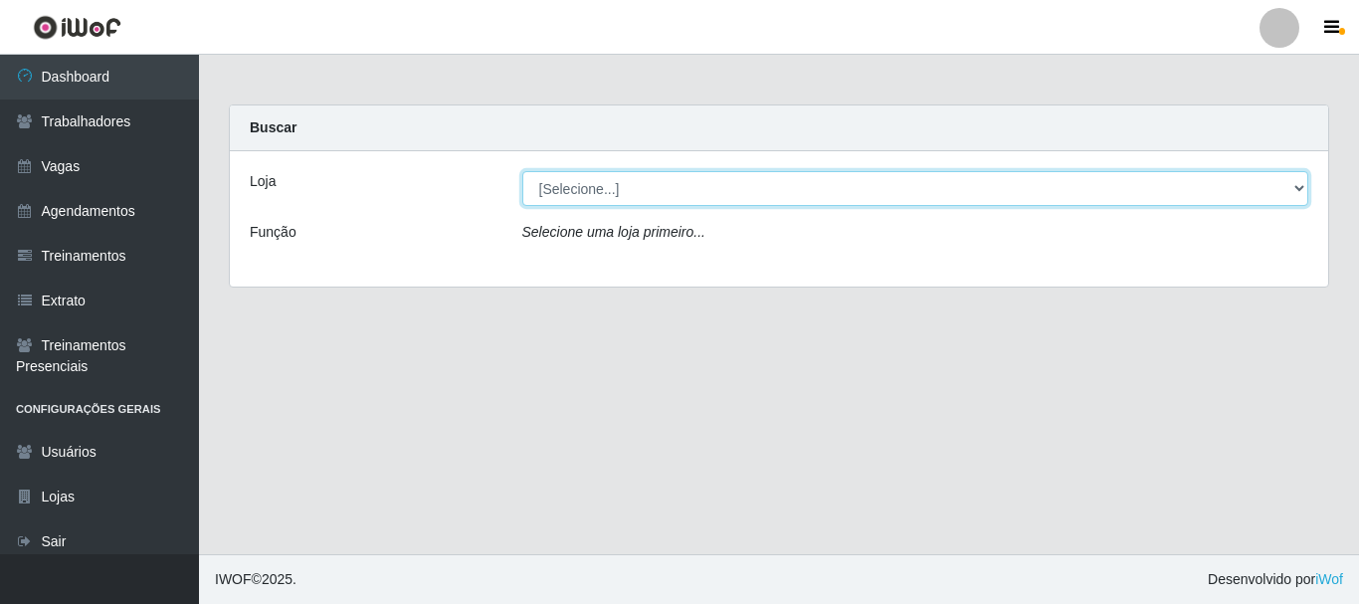
click at [1305, 195] on select "[Selecione...] SuperFácil Atacado - [PERSON_NAME]" at bounding box center [915, 188] width 787 height 35
select select "399"
click at [522, 171] on select "[Selecione...] SuperFácil Atacado - [PERSON_NAME]" at bounding box center [915, 188] width 787 height 35
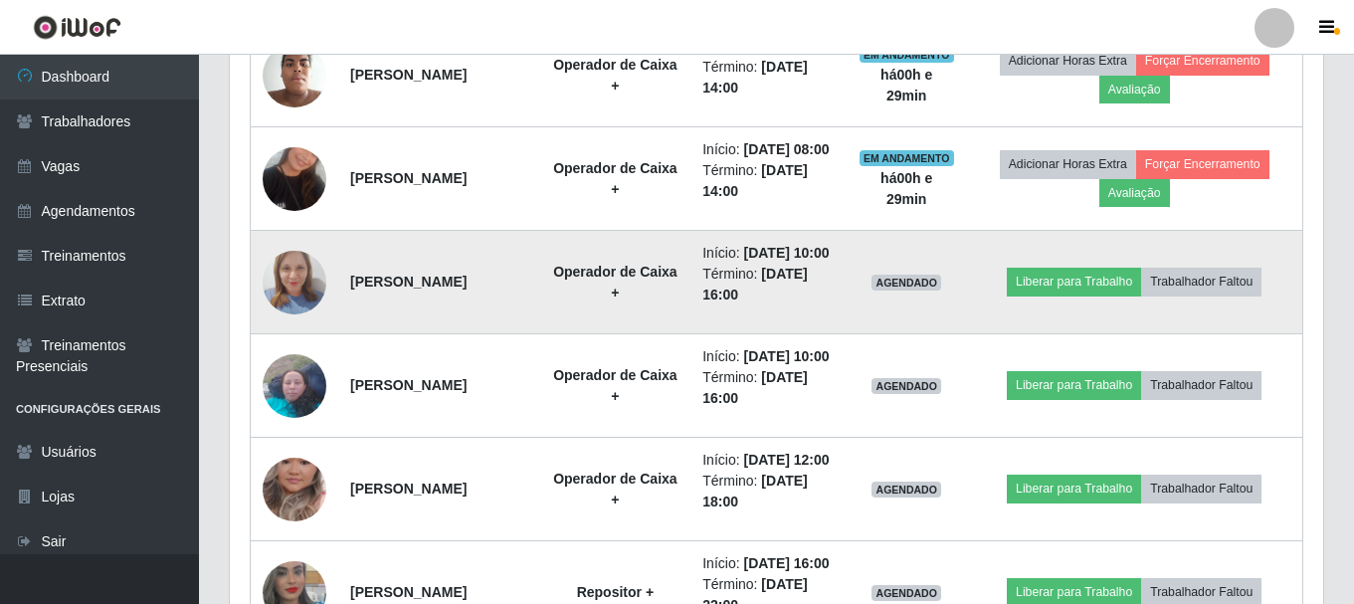
scroll to position [1194, 0]
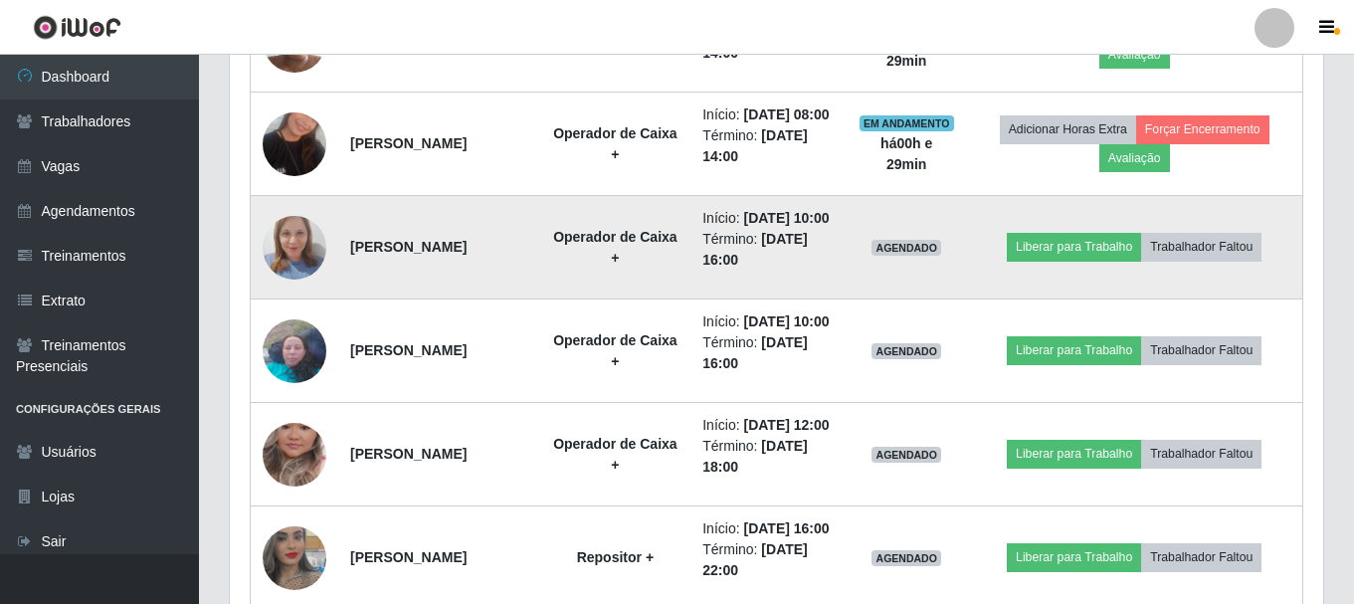
click at [301, 290] on img at bounding box center [295, 247] width 64 height 85
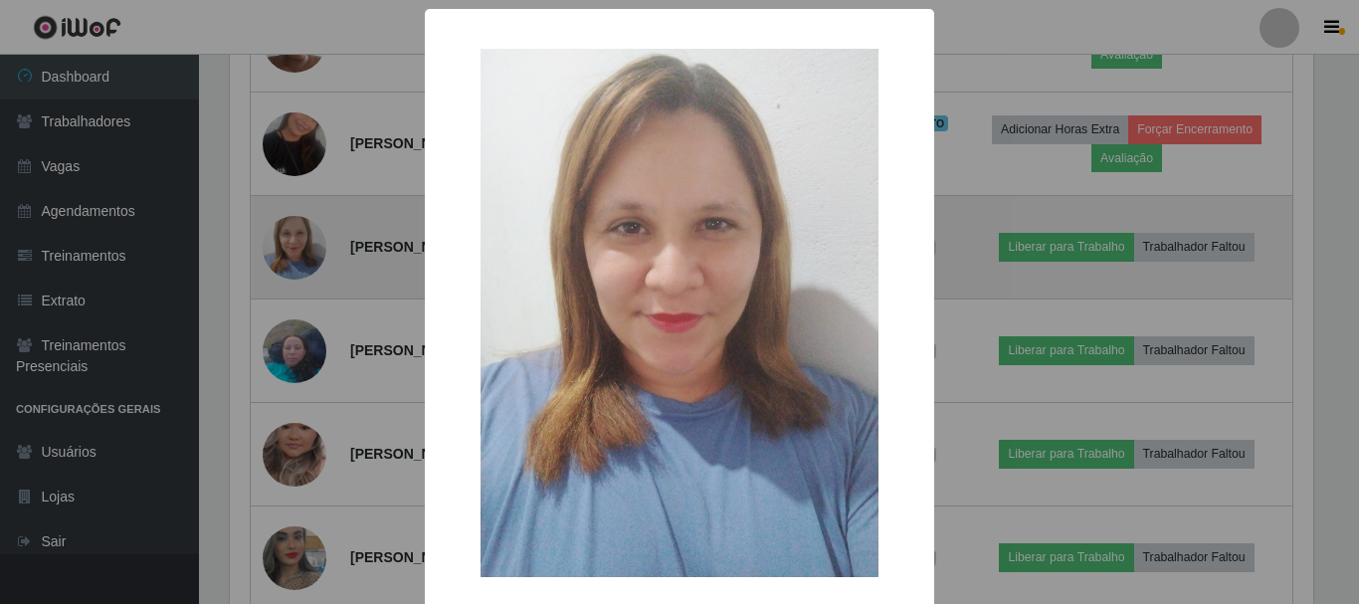
click at [301, 358] on div "× OK Cancel" at bounding box center [679, 302] width 1359 height 604
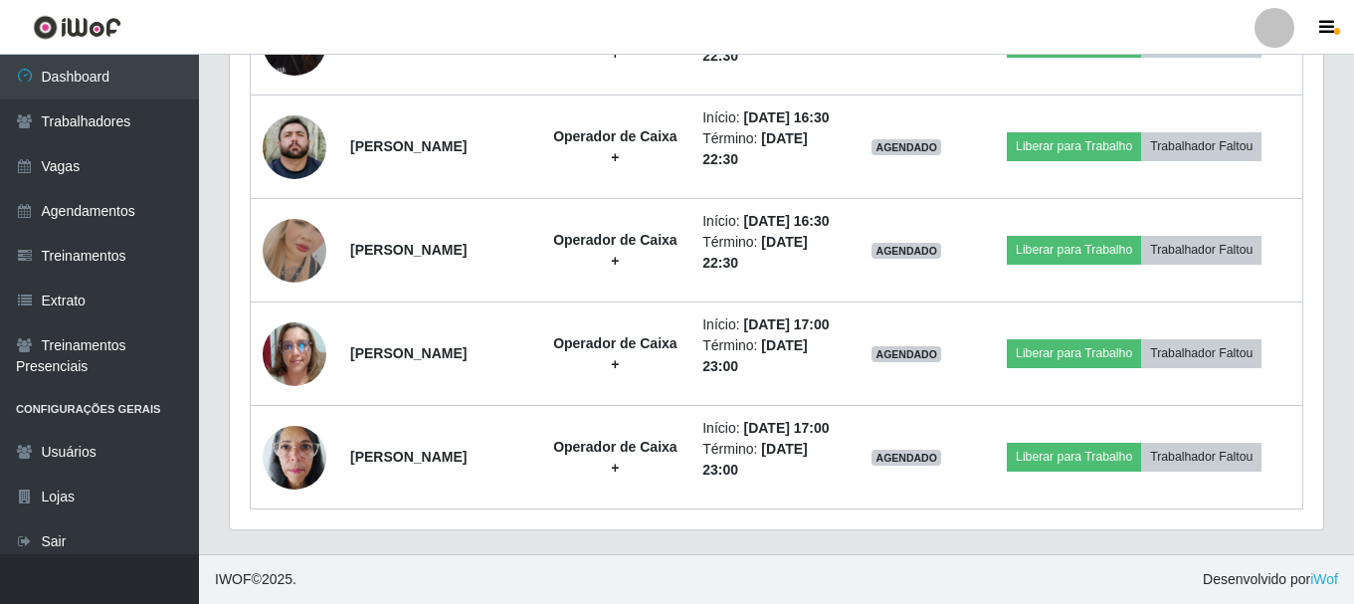
scroll to position [2478, 0]
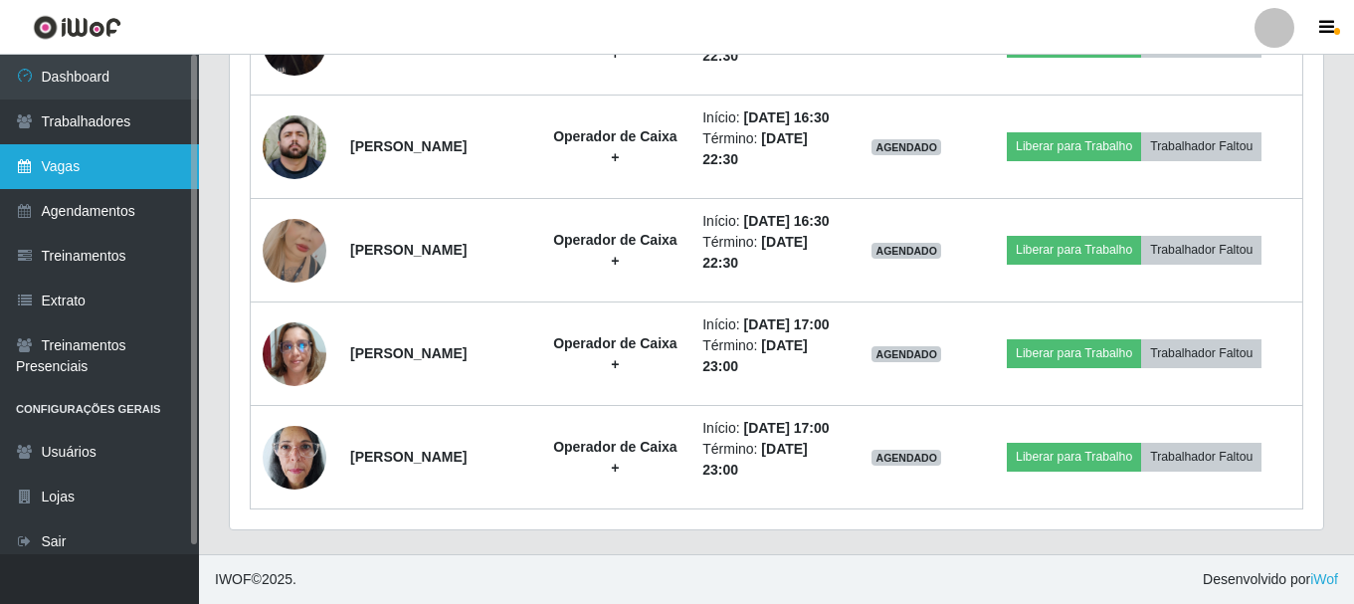
click at [127, 155] on link "Vagas" at bounding box center [99, 166] width 199 height 45
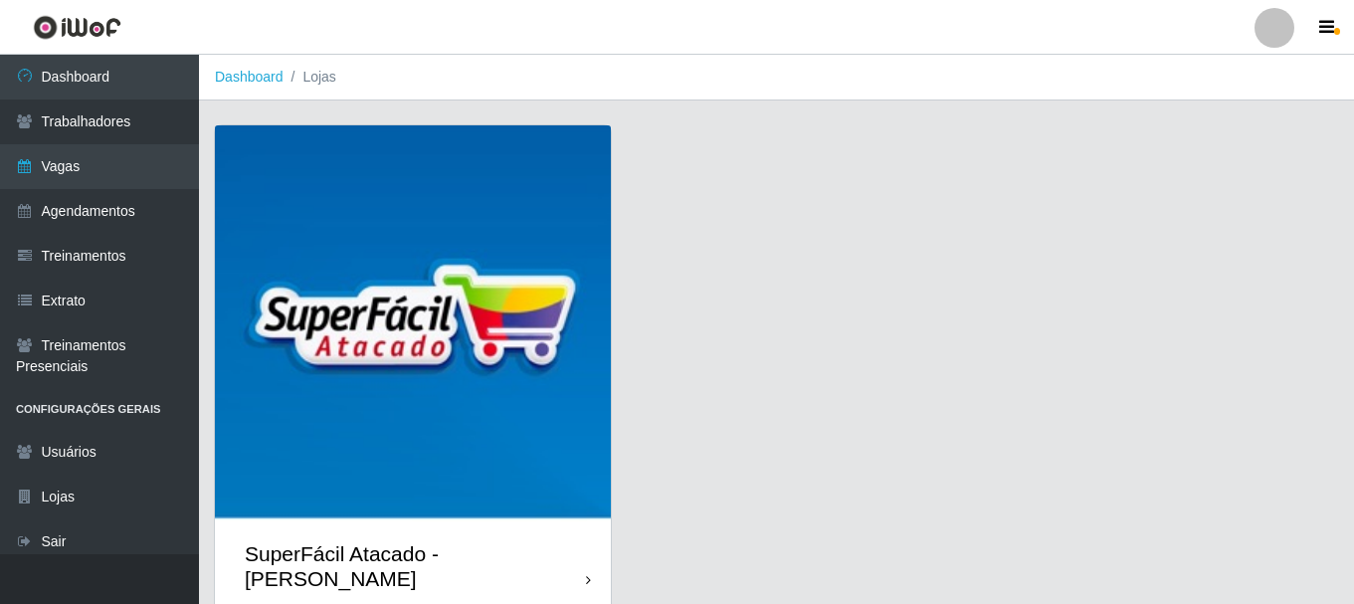
click at [586, 573] on icon at bounding box center [588, 580] width 5 height 14
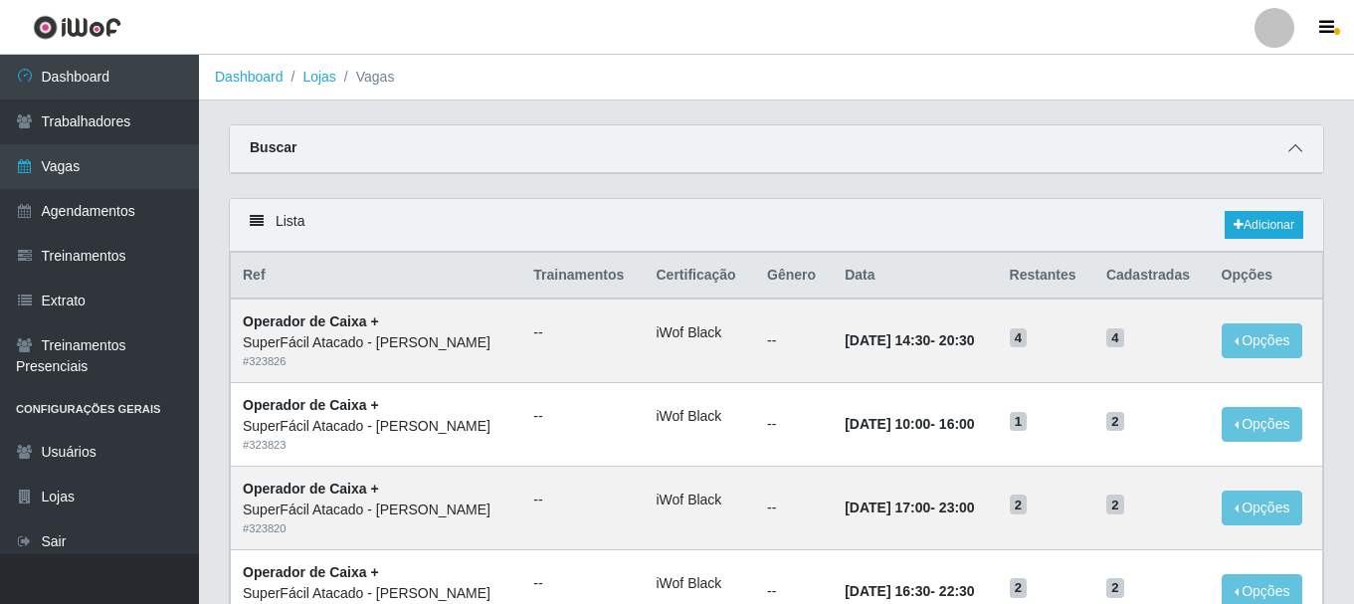
click at [1300, 141] on span at bounding box center [1296, 148] width 24 height 23
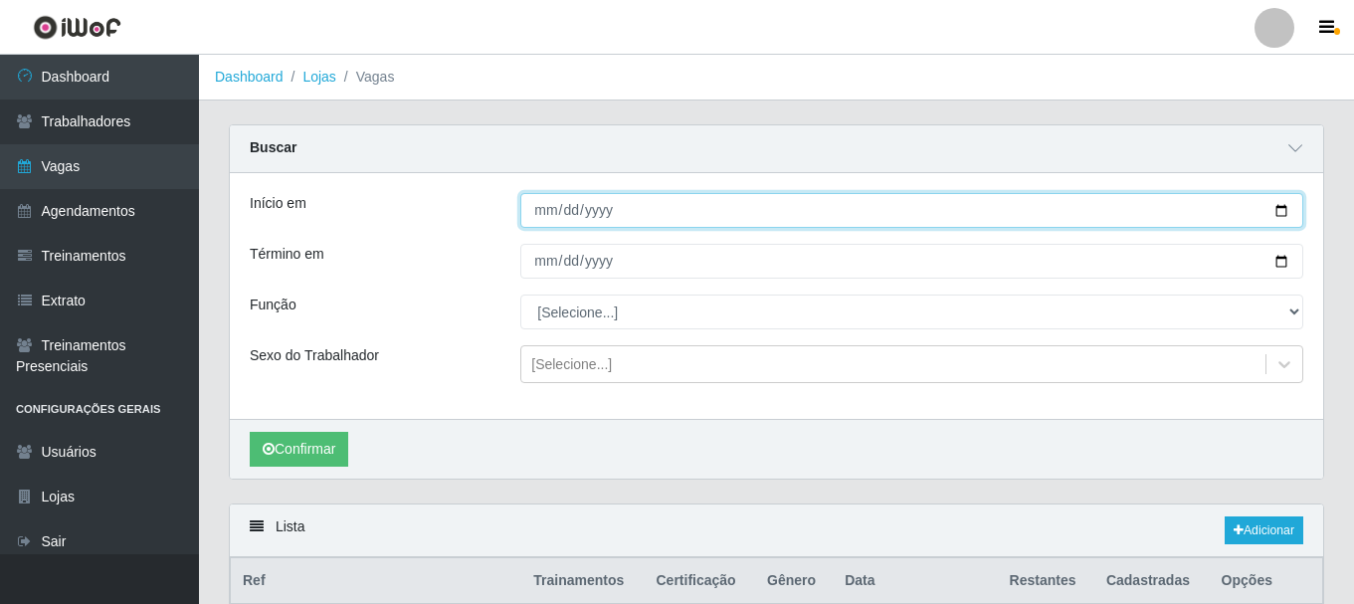
click at [1285, 214] on input "Início em" at bounding box center [911, 210] width 783 height 35
type input "[DATE]"
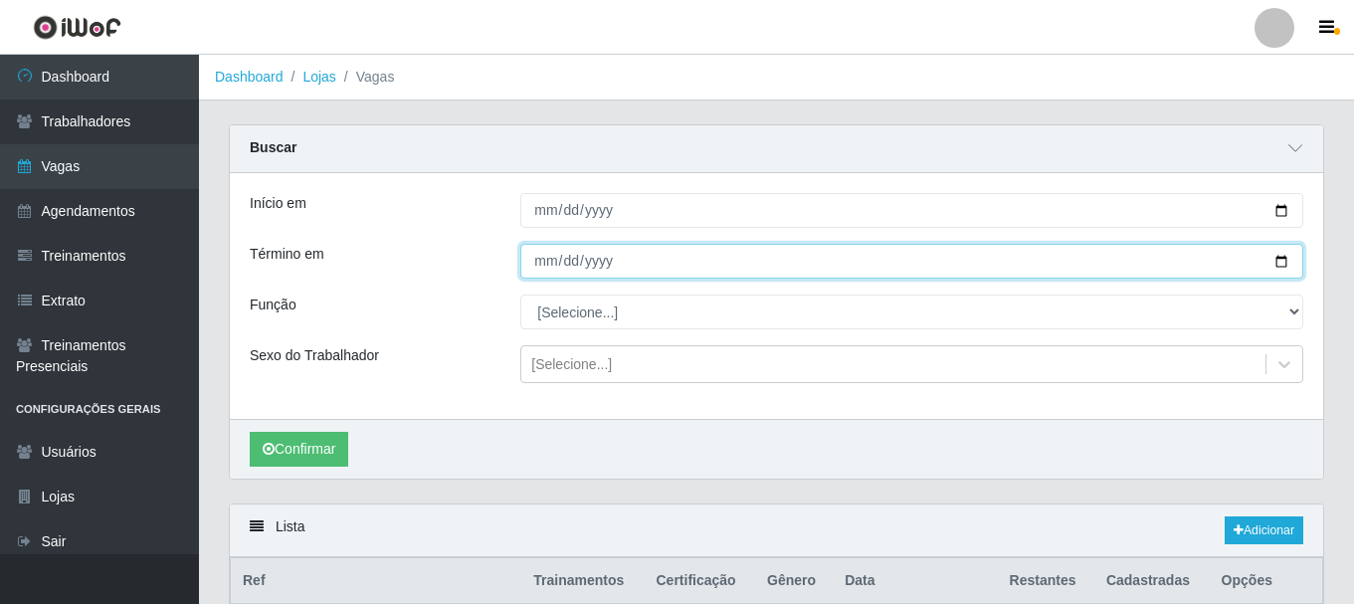
click at [1287, 267] on input "Término em" at bounding box center [911, 261] width 783 height 35
type input "[DATE]"
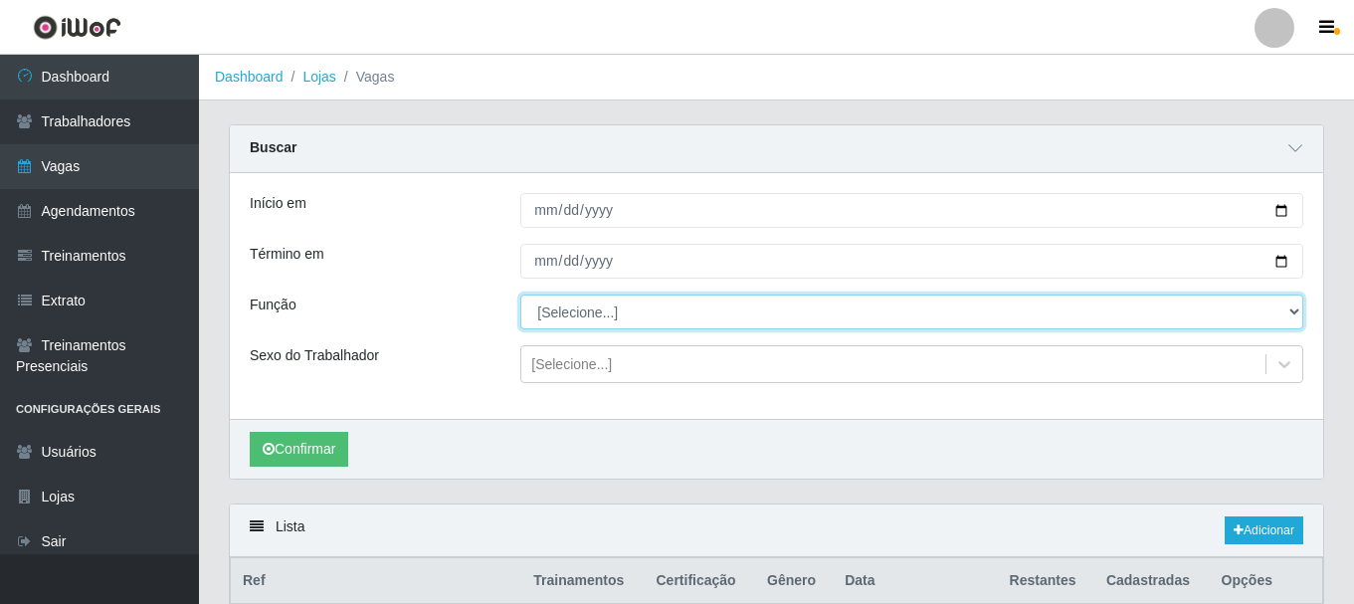
click at [1290, 313] on select "[Selecione...] Embalador Embalador + Embalador ++ Operador de Caixa Operador de…" at bounding box center [911, 312] width 783 height 35
select select "22"
click at [520, 296] on select "[Selecione...] Embalador Embalador + Embalador ++ Operador de Caixa Operador de…" at bounding box center [911, 312] width 783 height 35
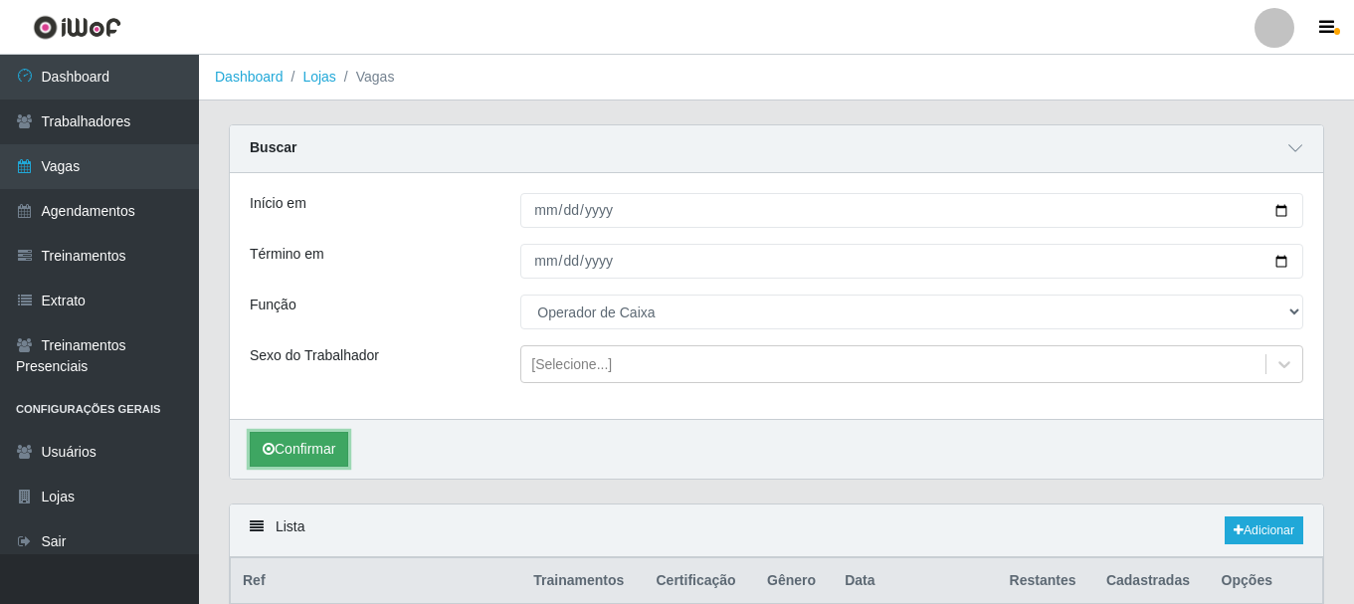
click at [289, 456] on button "Confirmar" at bounding box center [299, 449] width 99 height 35
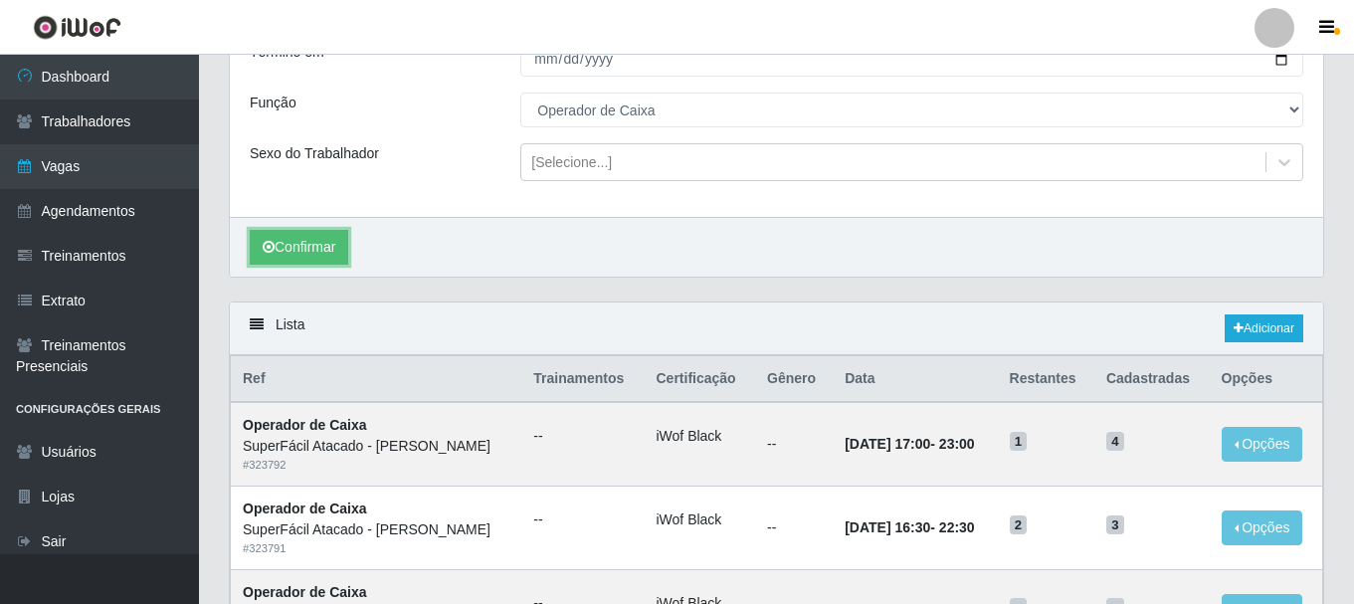
scroll to position [194, 0]
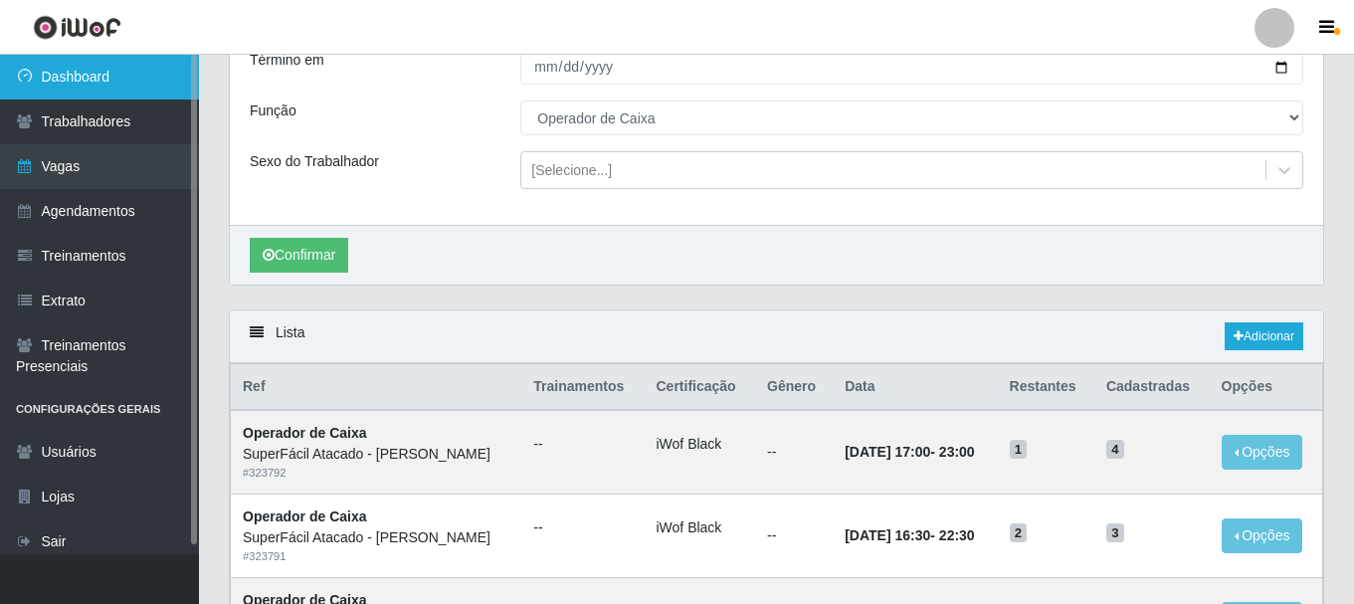
click at [104, 80] on link "Dashboard" at bounding box center [99, 77] width 199 height 45
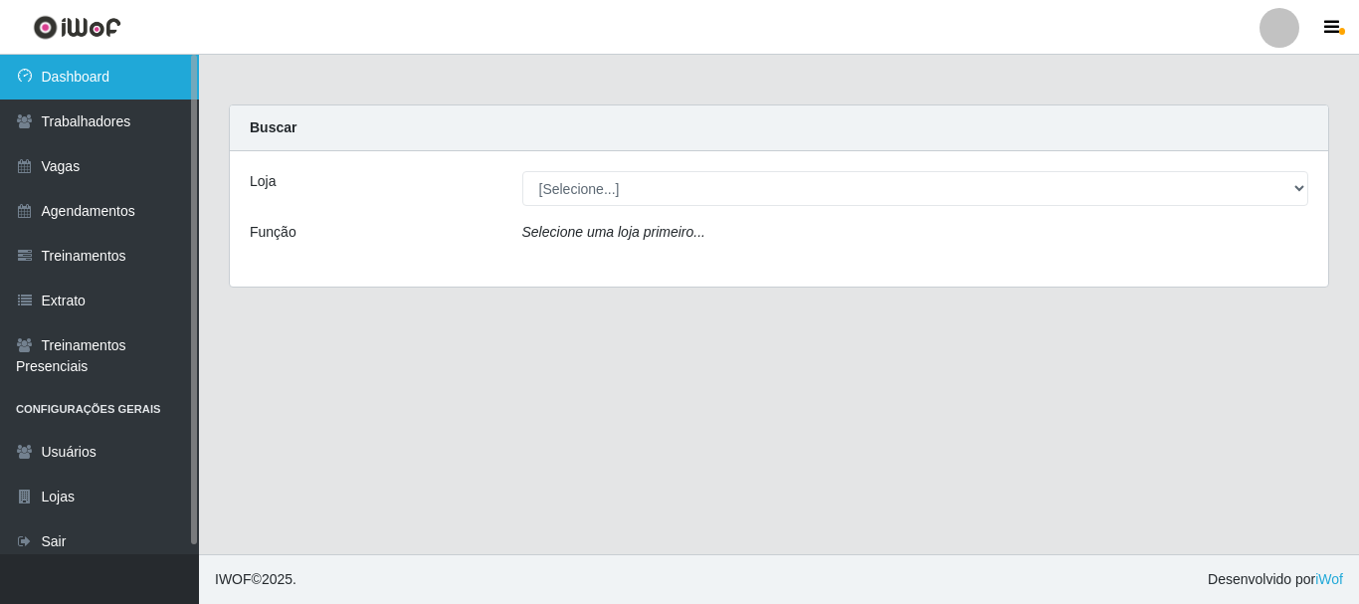
click at [122, 65] on link "Dashboard" at bounding box center [99, 77] width 199 height 45
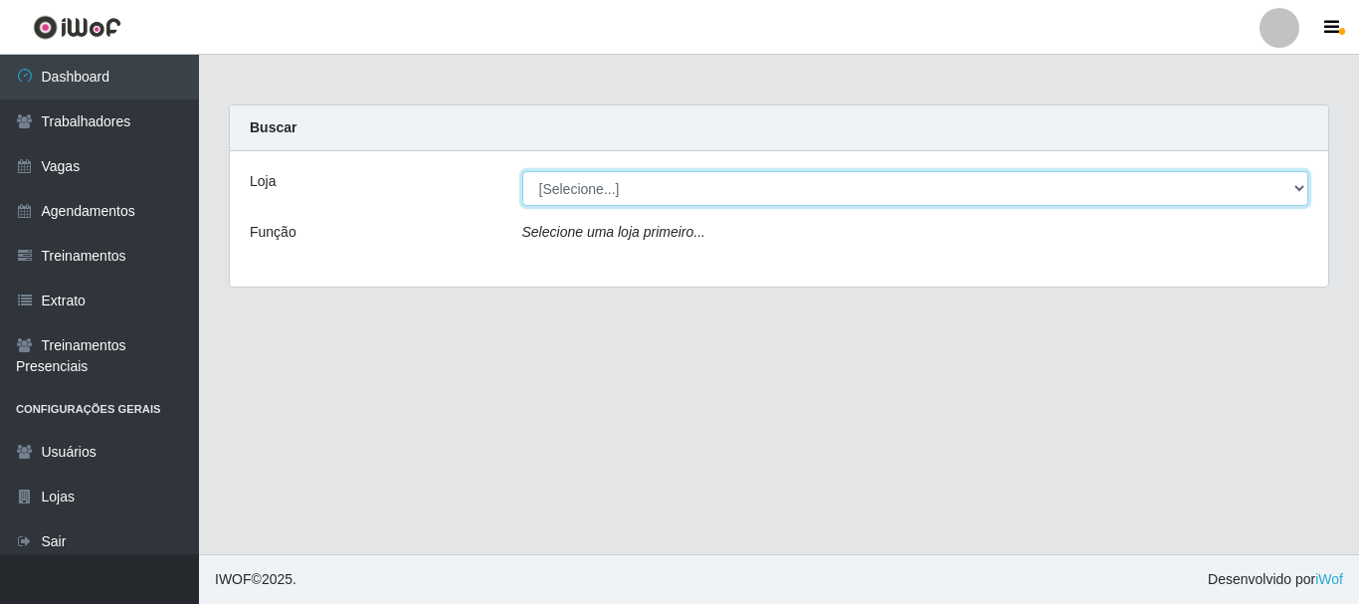
click at [1298, 171] on select "[Selecione...] SuperFácil Atacado - [PERSON_NAME]" at bounding box center [915, 188] width 787 height 35
select select "399"
click at [522, 171] on select "[Selecione...] SuperFácil Atacado - [PERSON_NAME]" at bounding box center [915, 188] width 787 height 35
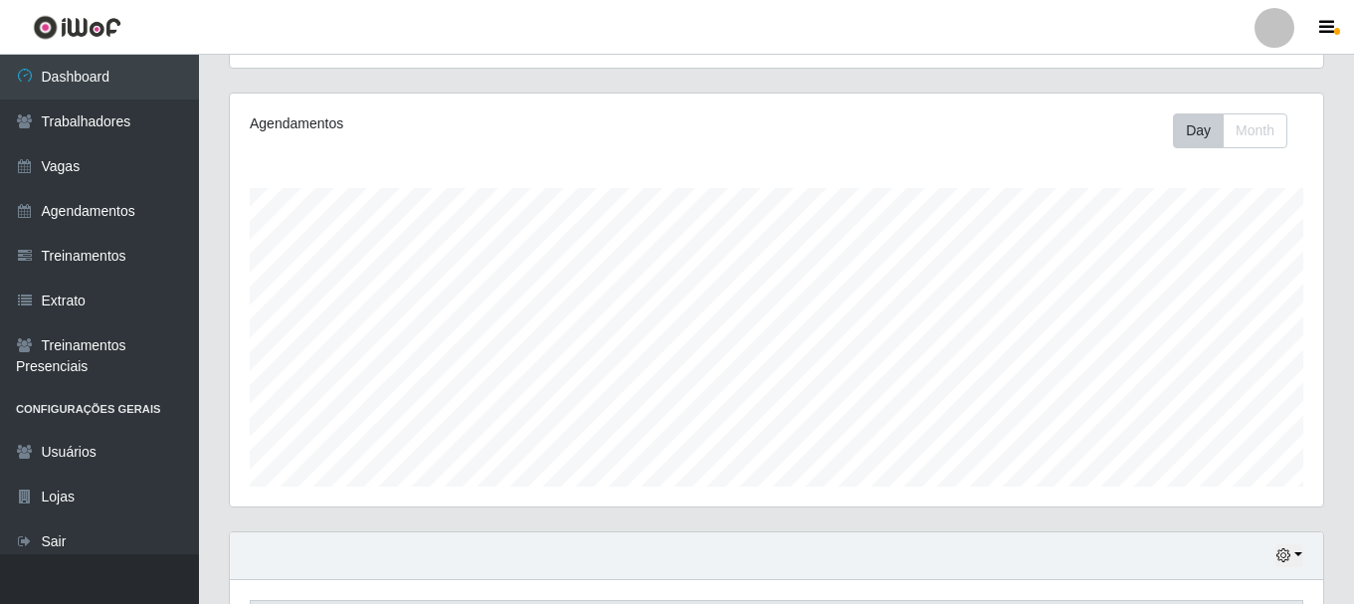
scroll to position [363, 0]
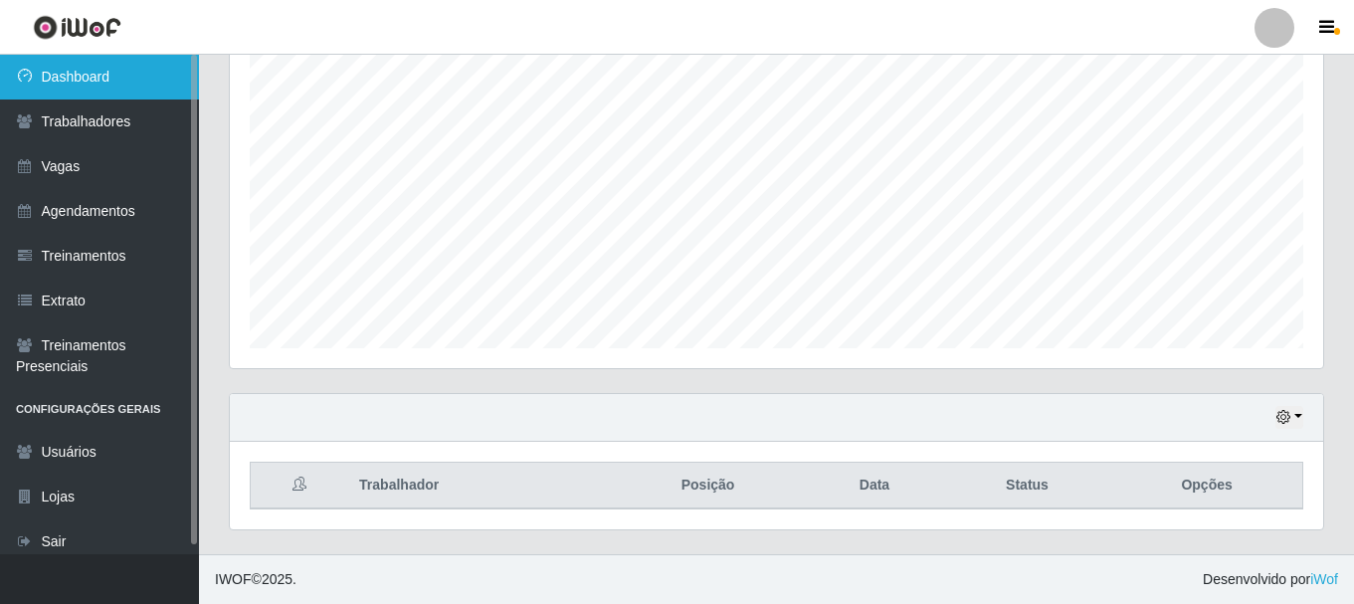
click at [85, 90] on link "Dashboard" at bounding box center [99, 77] width 199 height 45
click at [128, 80] on link "Dashboard" at bounding box center [99, 77] width 199 height 45
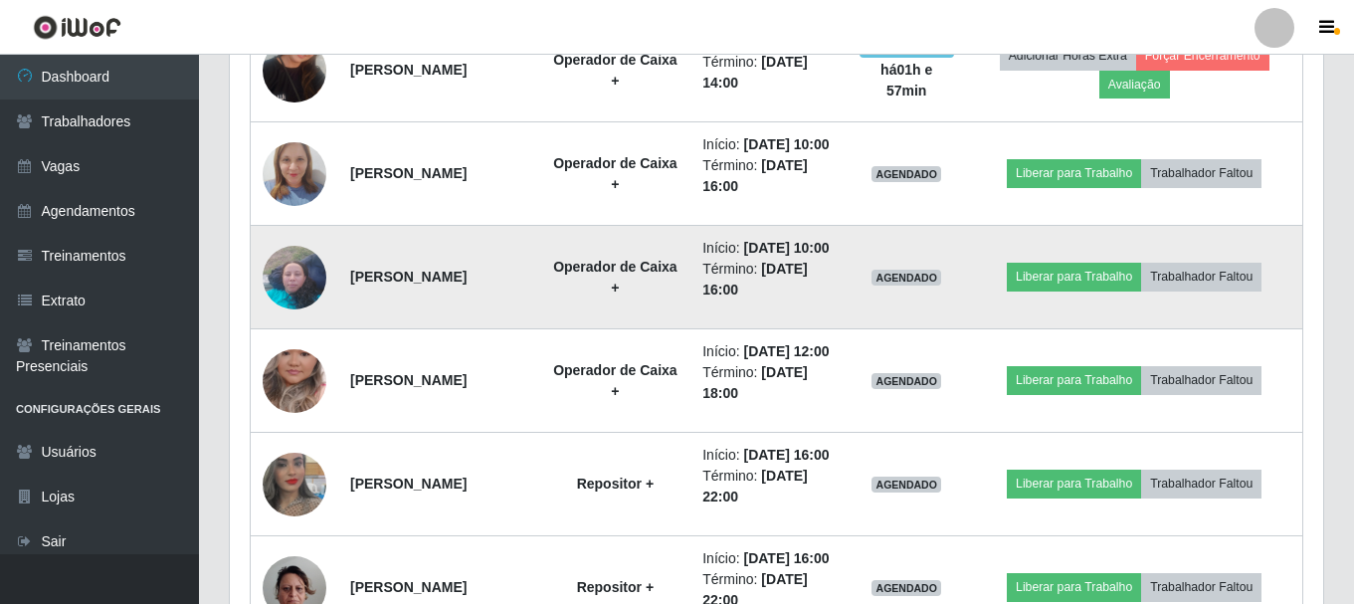
scroll to position [1294, 0]
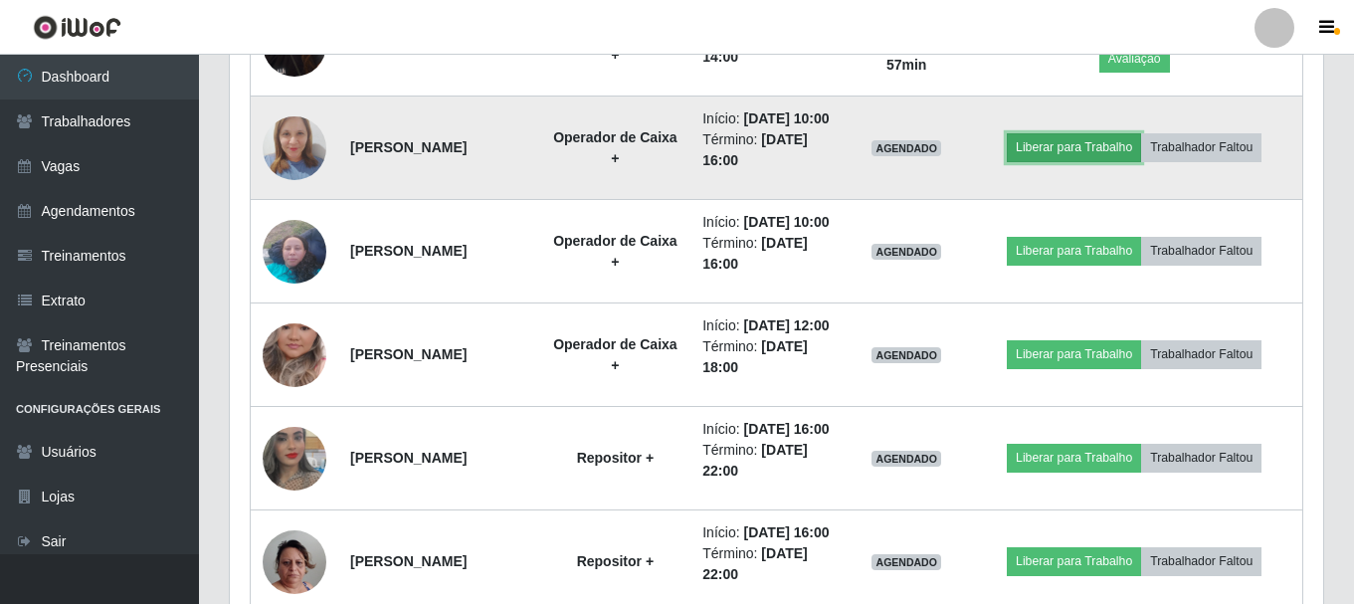
click at [1096, 161] on button "Liberar para Trabalho" at bounding box center [1074, 147] width 134 height 28
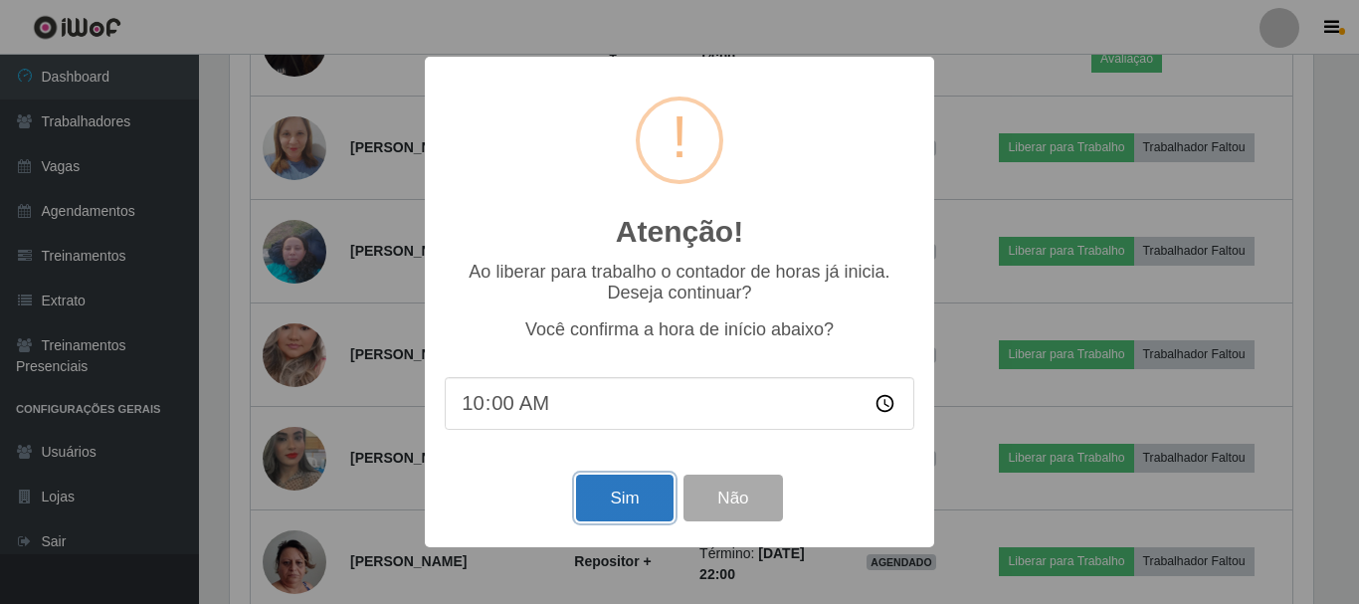
click at [597, 480] on button "Sim" at bounding box center [624, 498] width 97 height 47
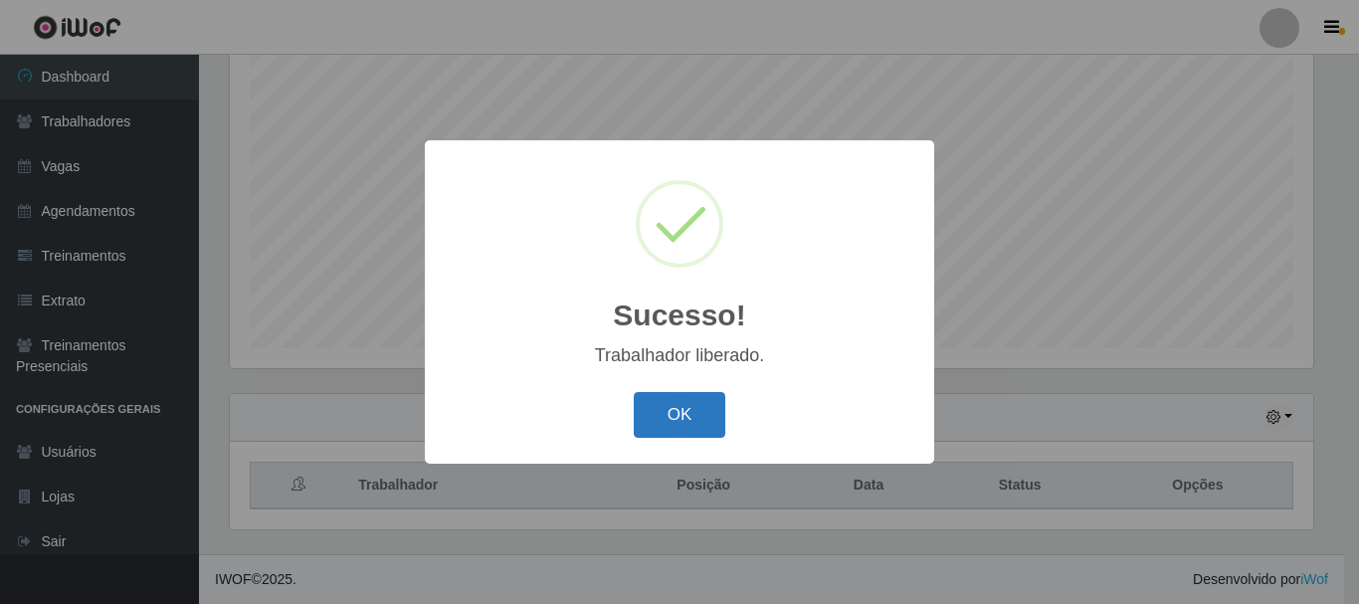
click at [706, 433] on button "OK" at bounding box center [680, 415] width 93 height 47
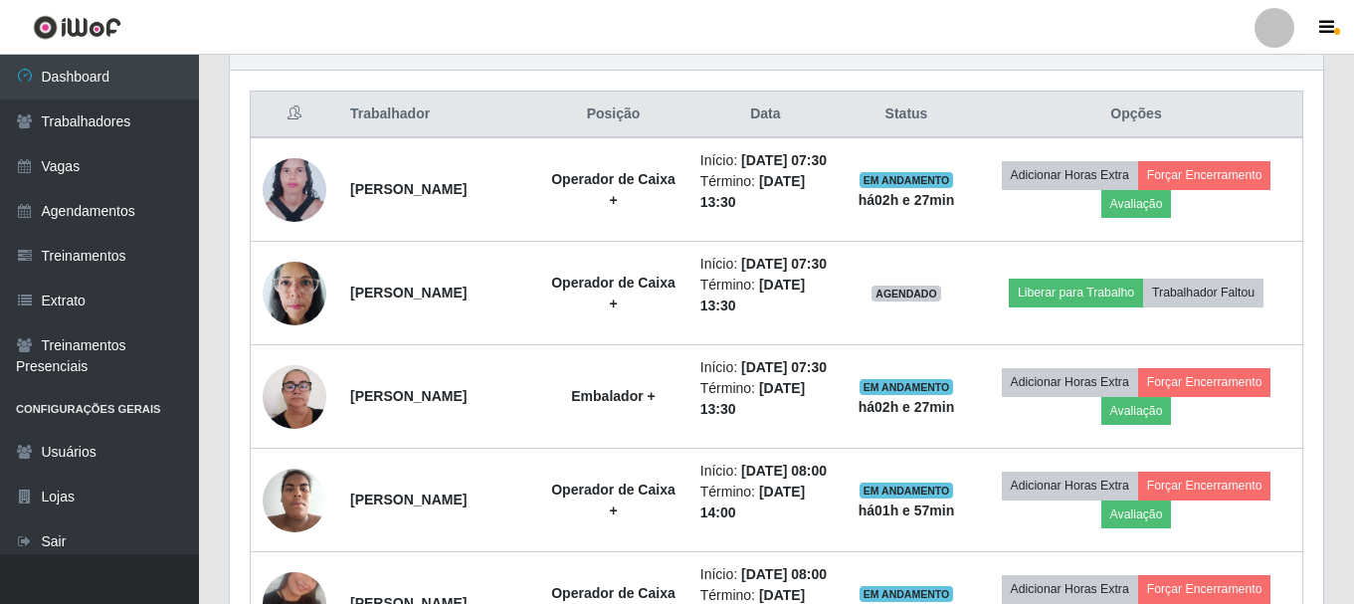
scroll to position [761, 0]
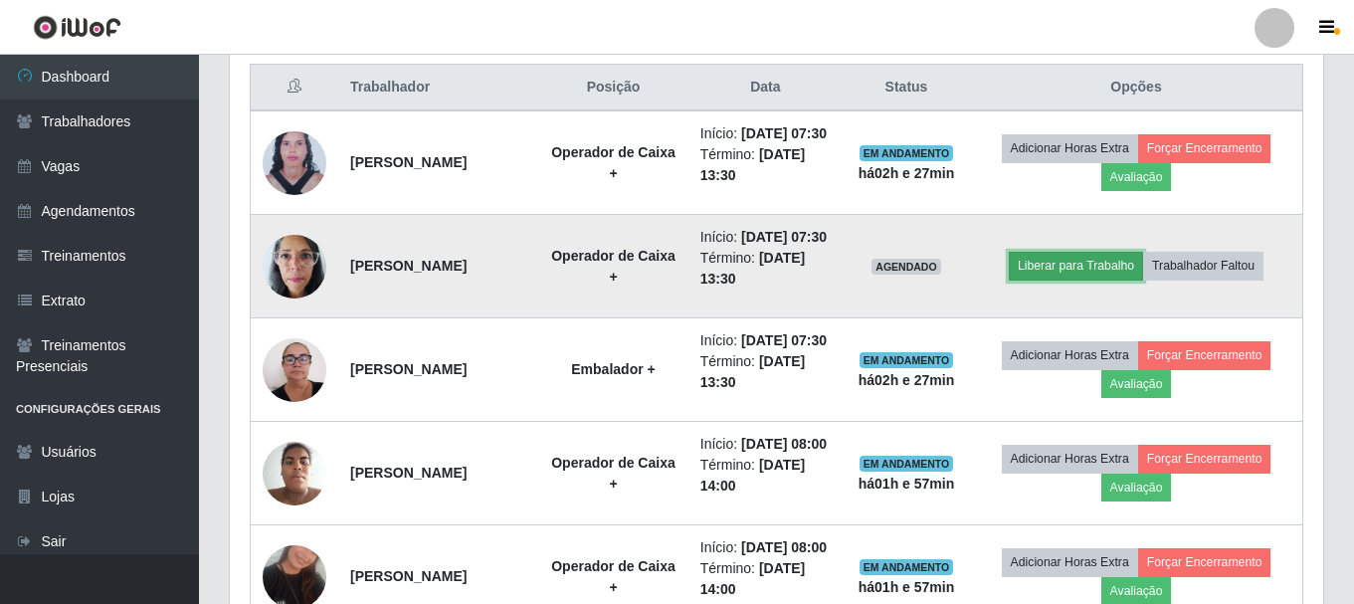
click at [1077, 280] on button "Liberar para Trabalho" at bounding box center [1076, 266] width 134 height 28
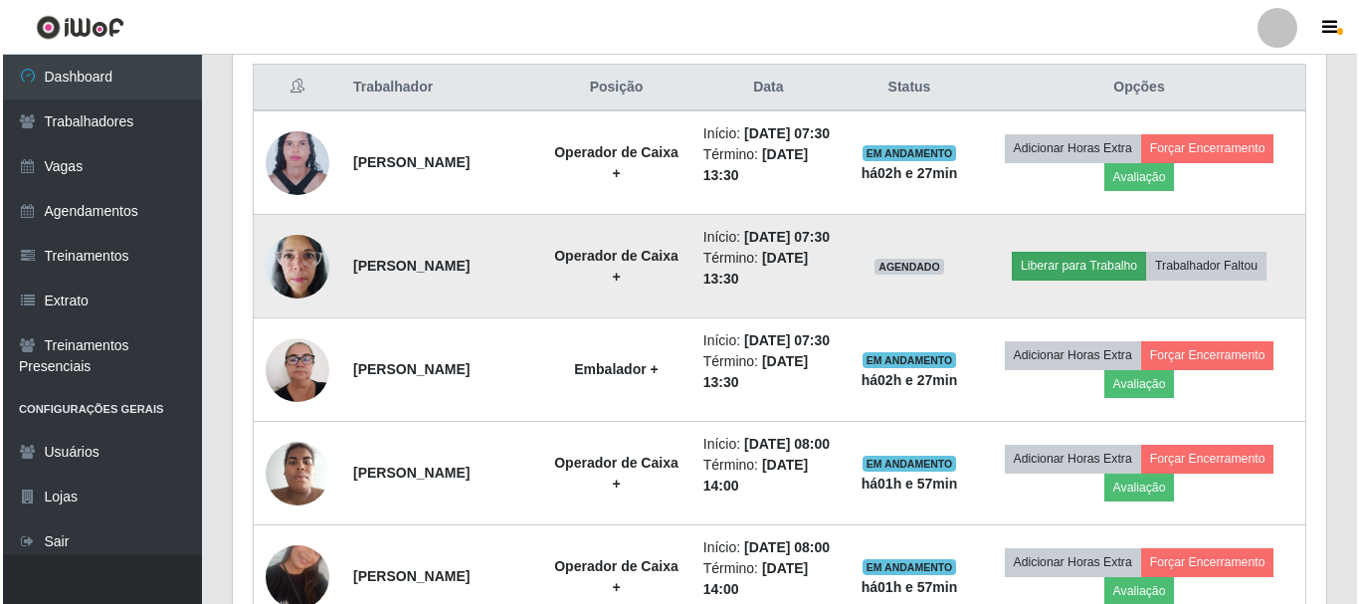
scroll to position [413, 1084]
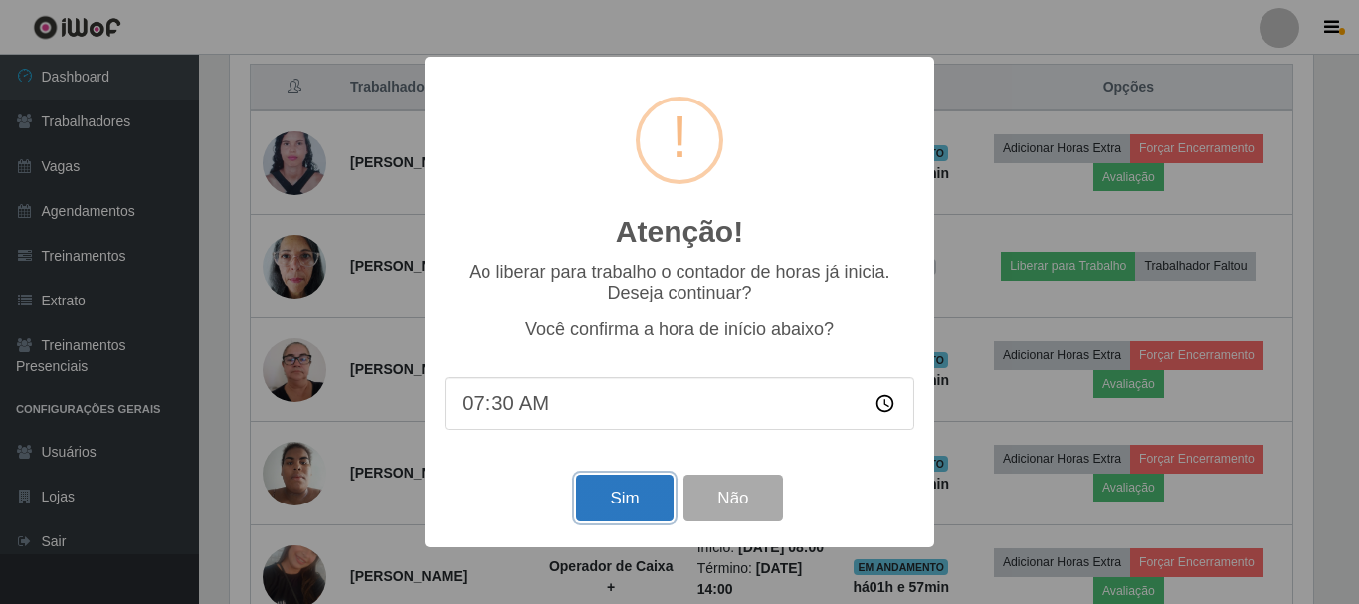
click at [603, 505] on button "Sim" at bounding box center [624, 498] width 97 height 47
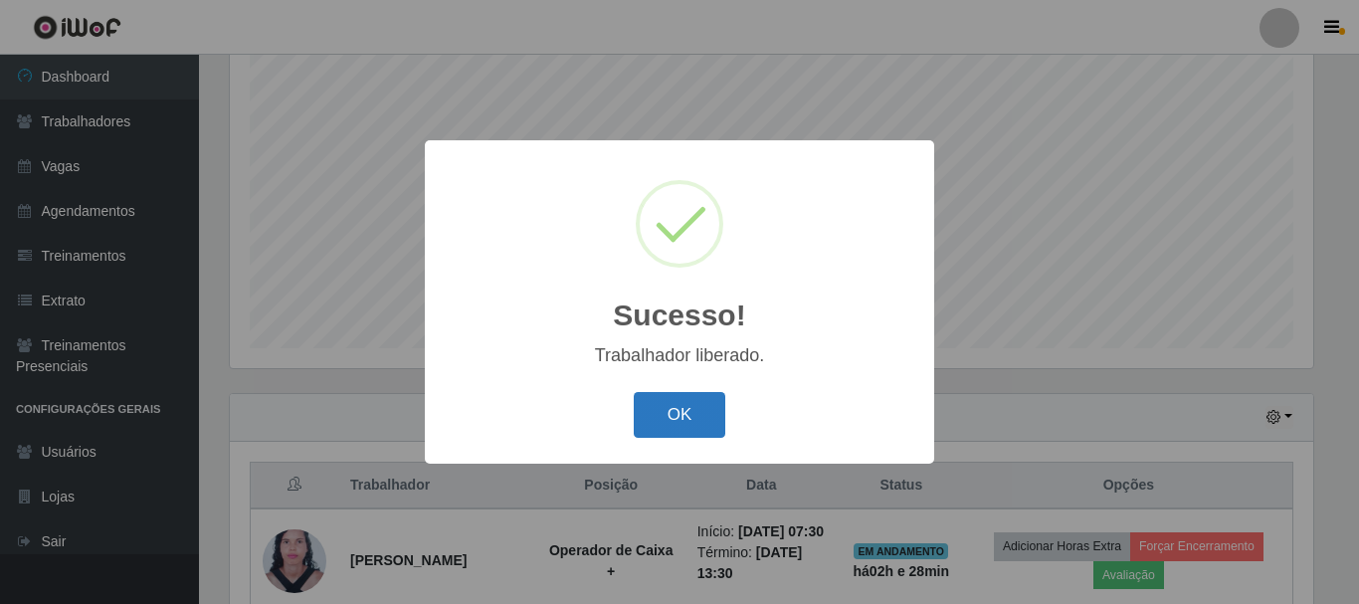
click at [656, 404] on button "OK" at bounding box center [680, 415] width 93 height 47
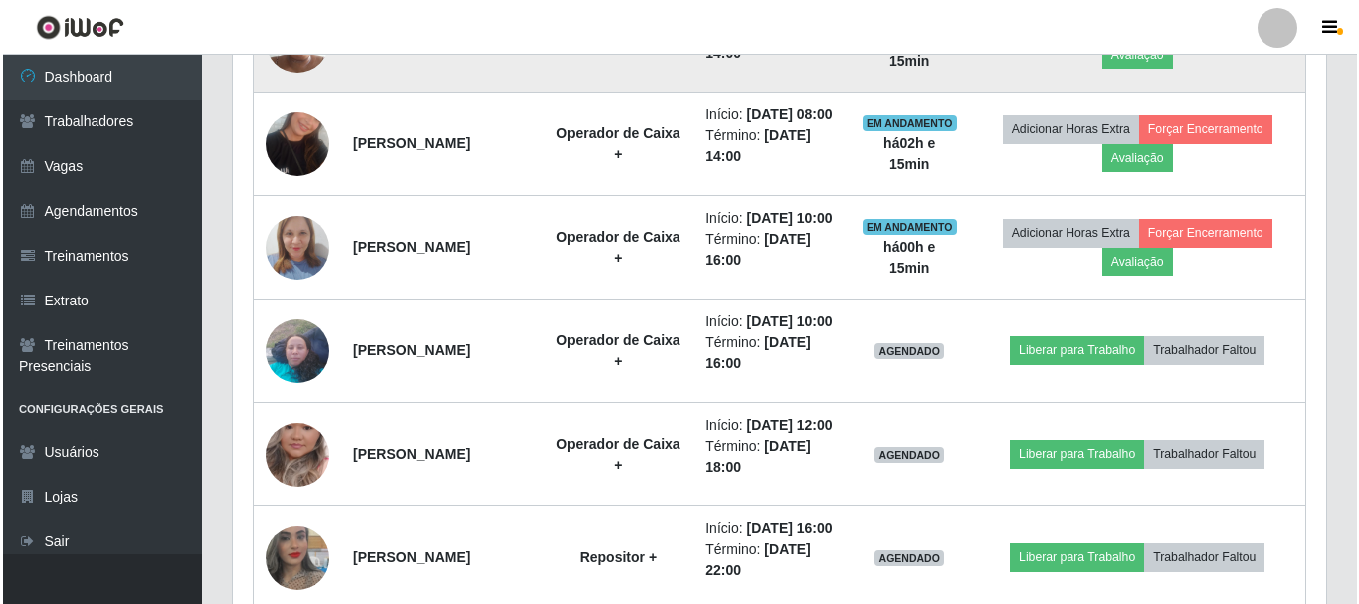
scroll to position [1159, 0]
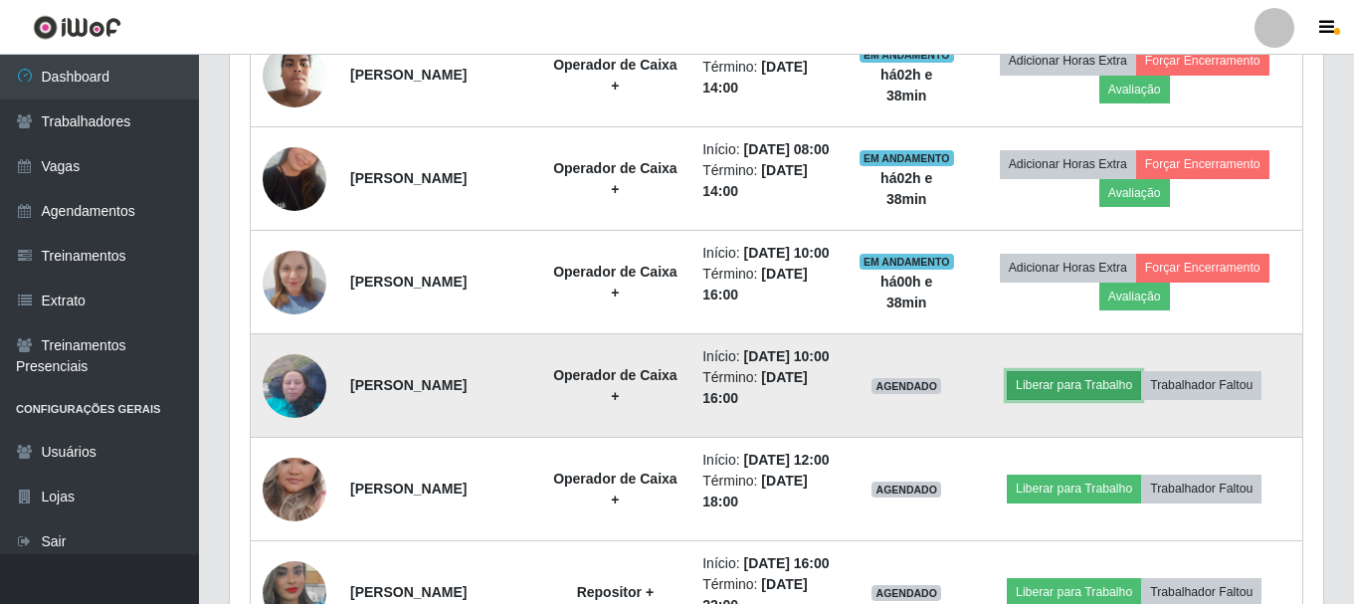
click at [1066, 399] on button "Liberar para Trabalho" at bounding box center [1074, 385] width 134 height 28
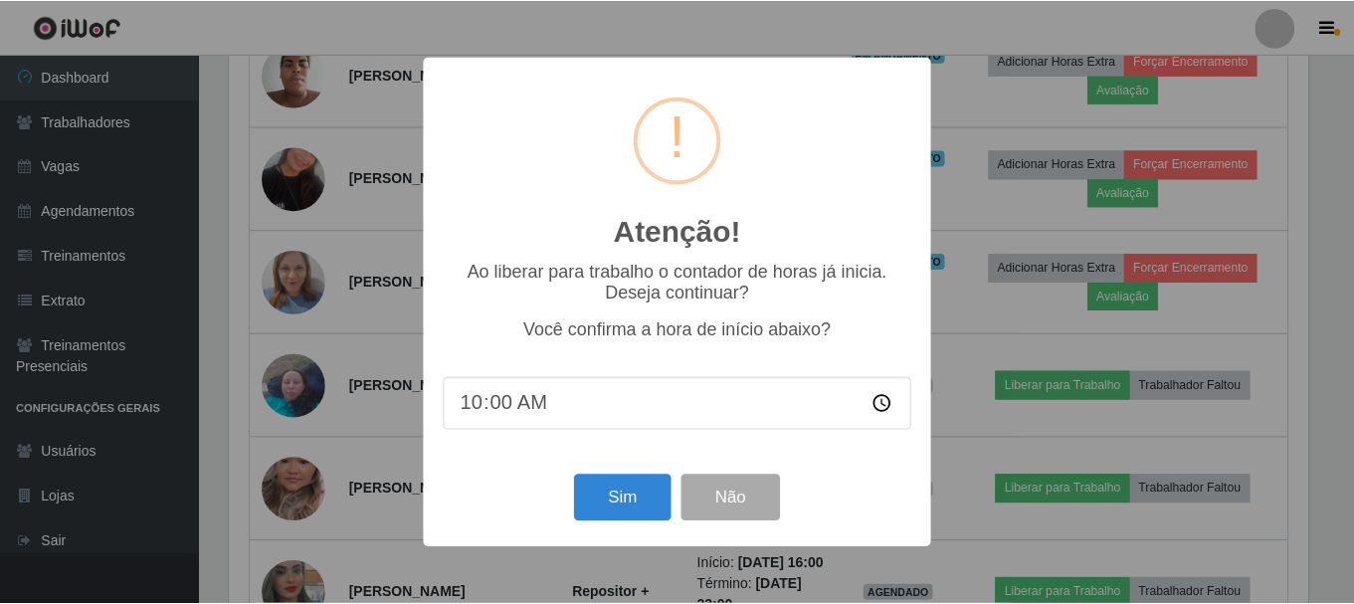
scroll to position [413, 1084]
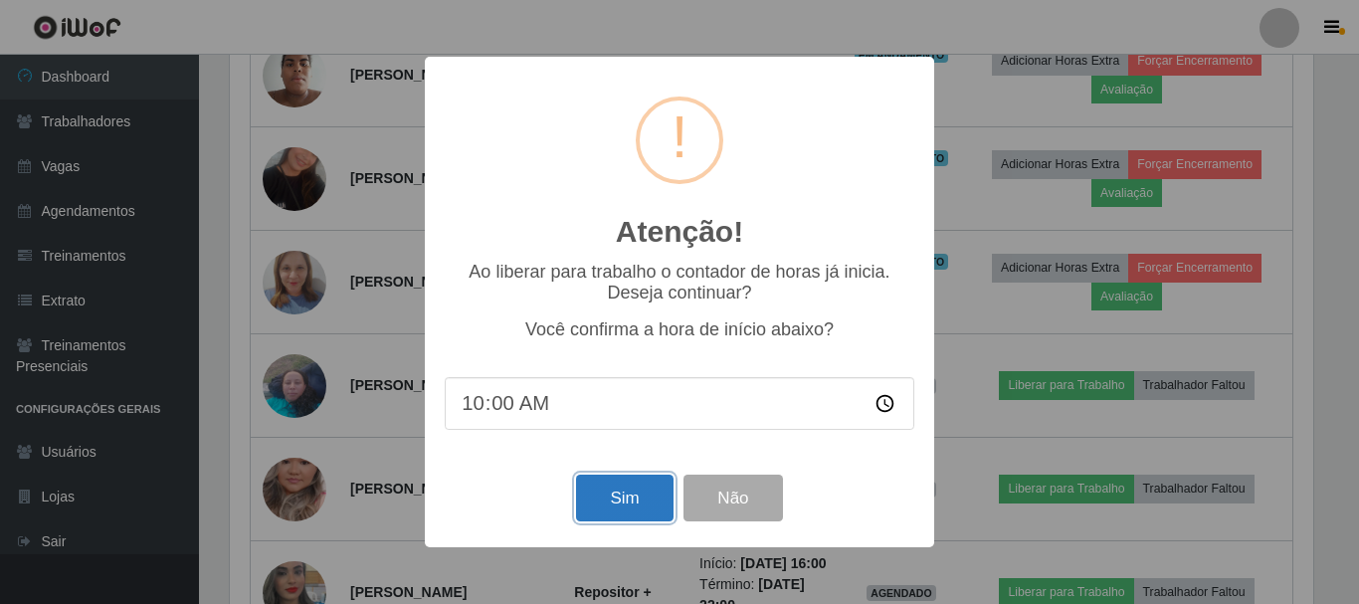
click at [646, 502] on button "Sim" at bounding box center [624, 498] width 97 height 47
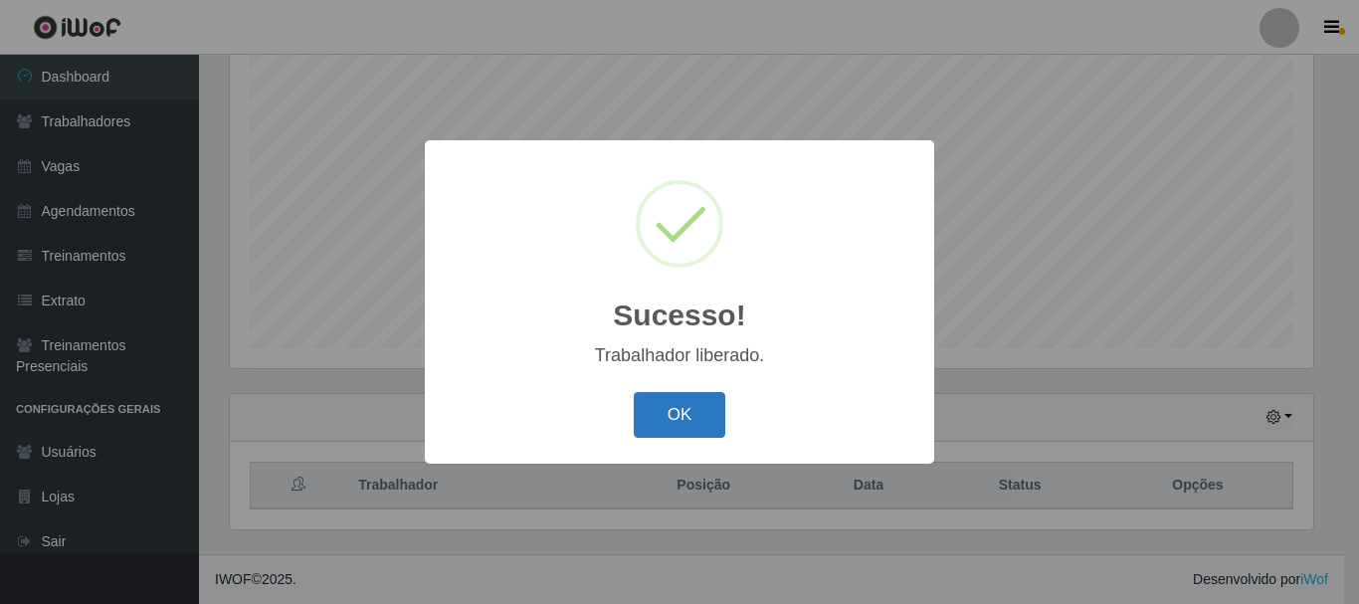
click at [681, 414] on button "OK" at bounding box center [680, 415] width 93 height 47
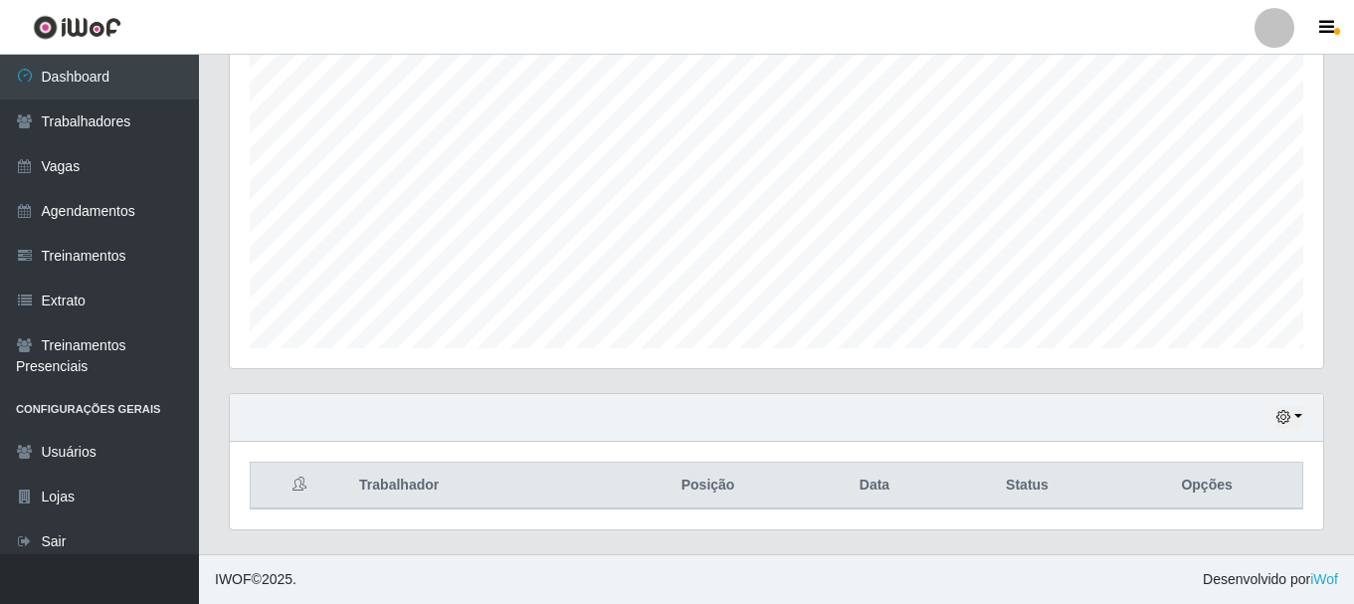
scroll to position [1458, 0]
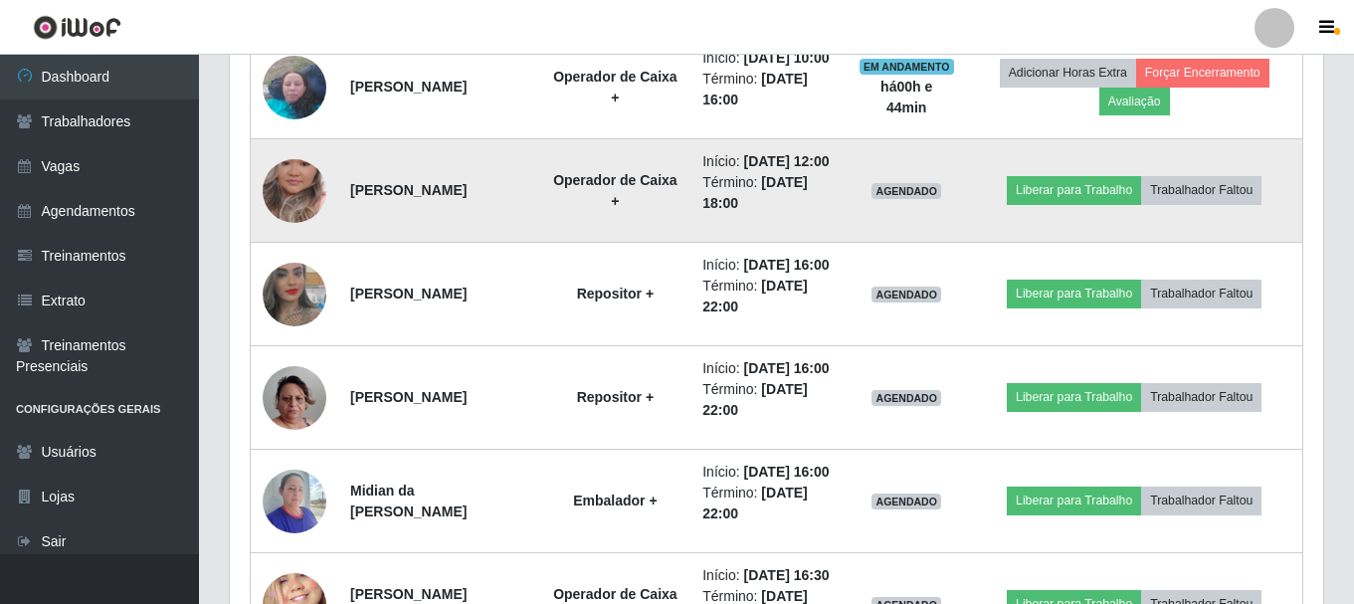
click at [314, 248] on img at bounding box center [295, 190] width 64 height 113
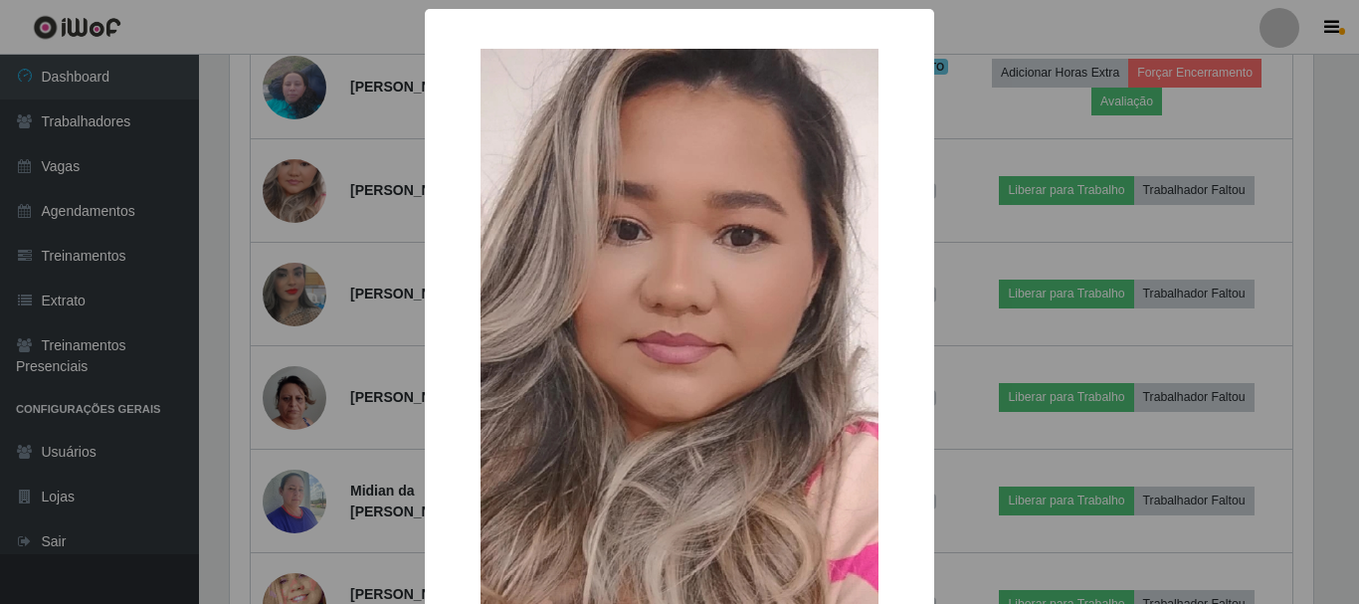
click at [385, 269] on div "× OK Cancel" at bounding box center [679, 302] width 1359 height 604
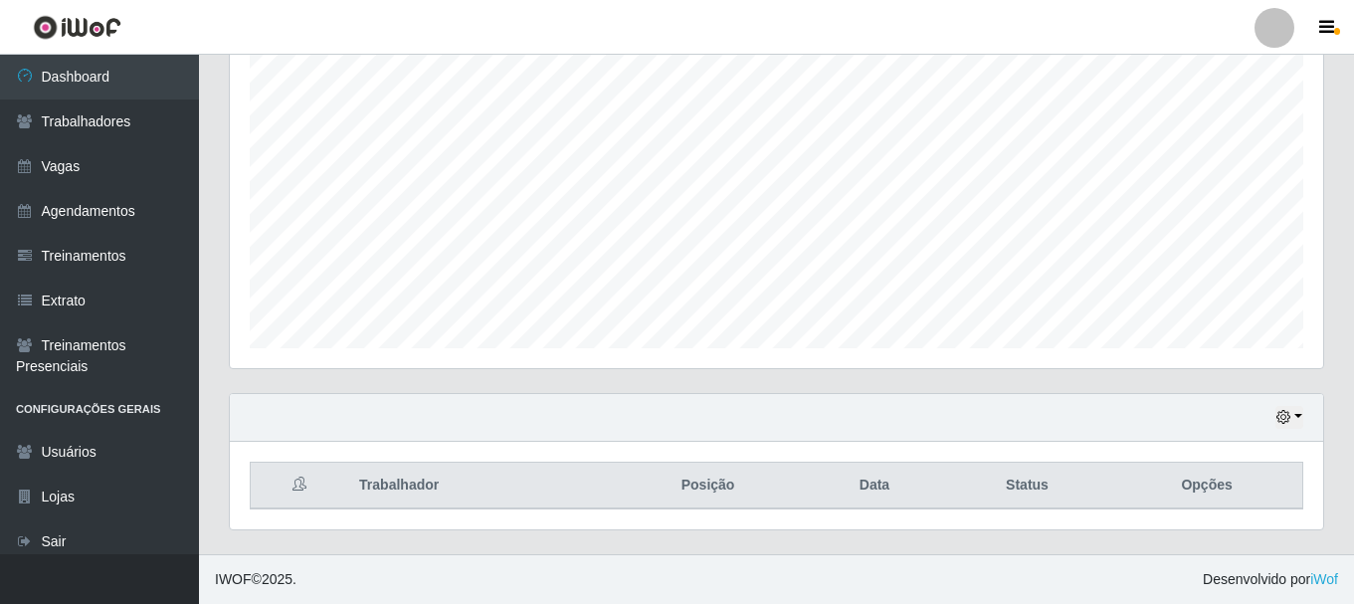
scroll to position [1458, 0]
